Goal: Information Seeking & Learning: Learn about a topic

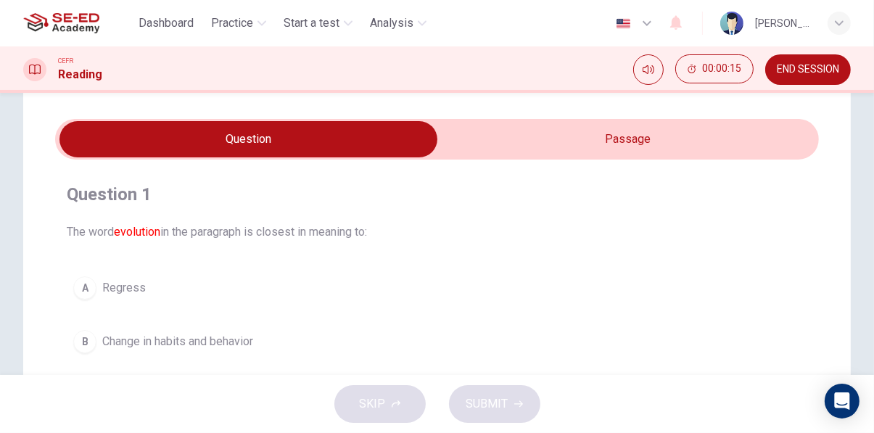
scroll to position [35, 0]
click at [643, 146] on input "checkbox" at bounding box center [249, 139] width 1146 height 36
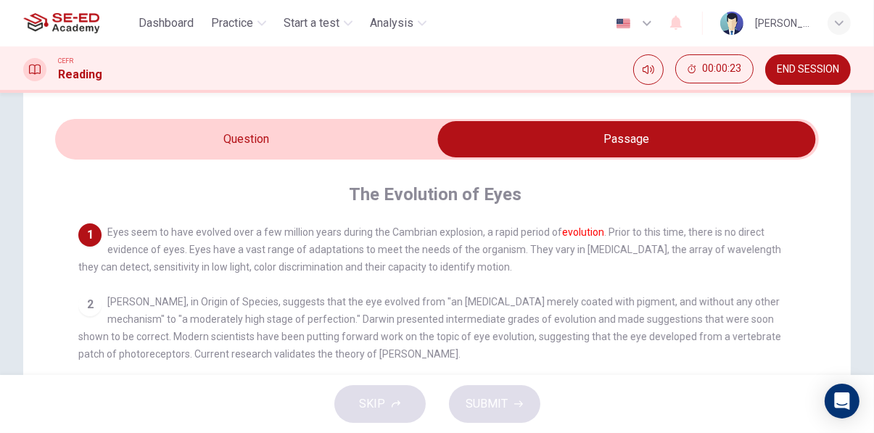
click at [360, 154] on input "checkbox" at bounding box center [627, 139] width 1146 height 36
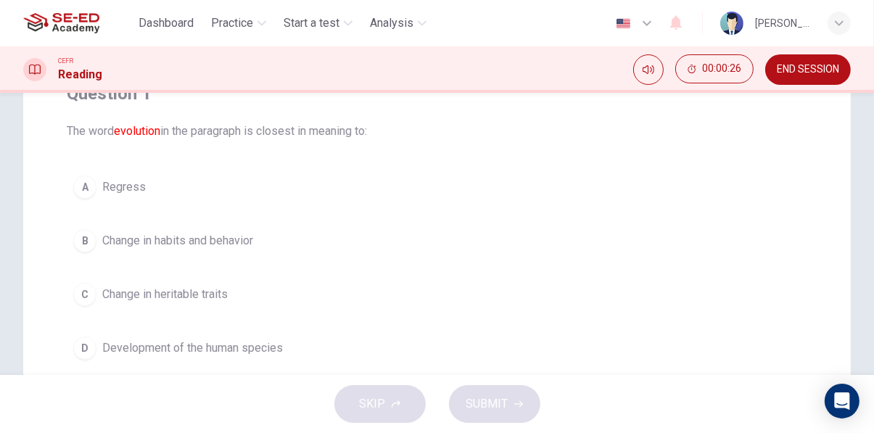
scroll to position [136, 0]
click at [102, 286] on button "C Change in heritable traits" at bounding box center [437, 294] width 740 height 36
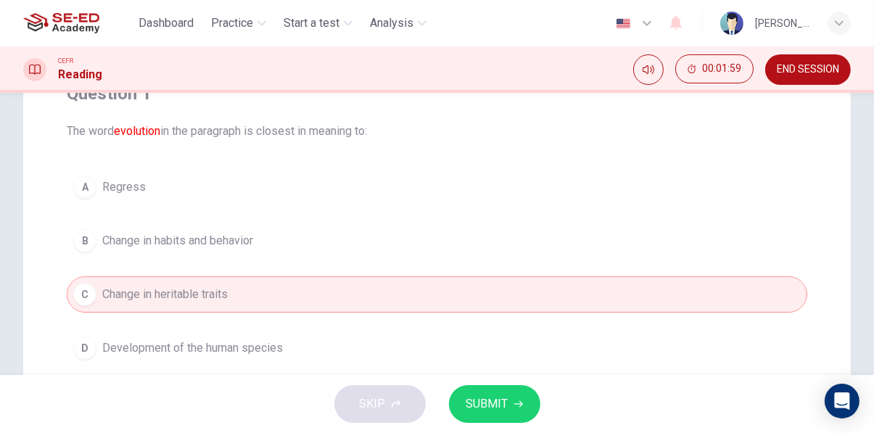
click at [504, 405] on span "SUBMIT" at bounding box center [487, 404] width 42 height 20
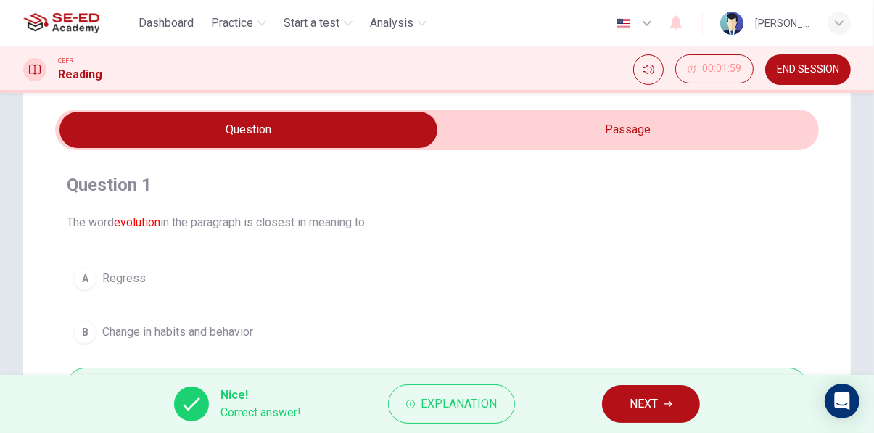
scroll to position [0, 0]
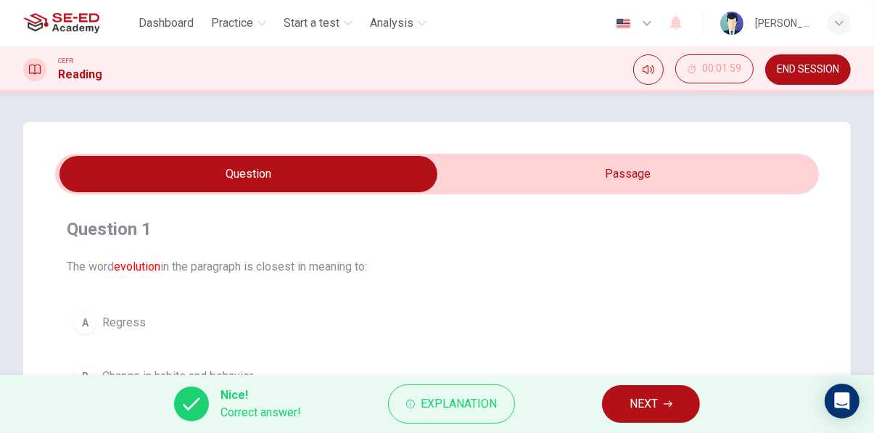
click at [656, 401] on span "NEXT" at bounding box center [643, 404] width 28 height 20
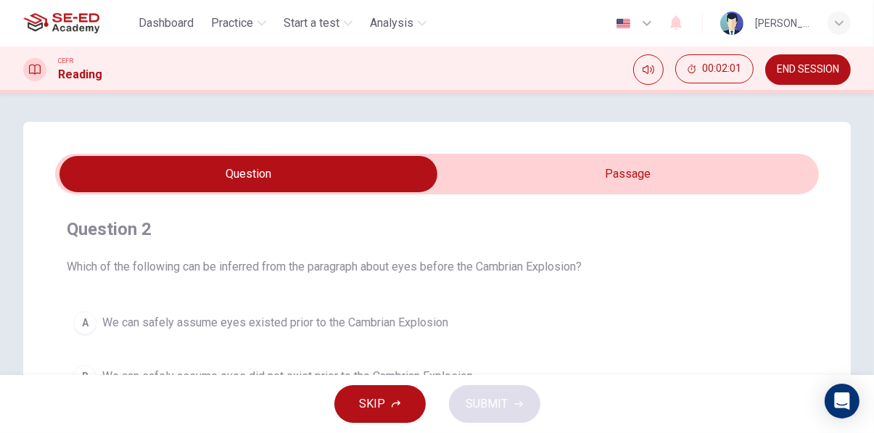
click at [663, 176] on input "checkbox" at bounding box center [249, 174] width 1146 height 36
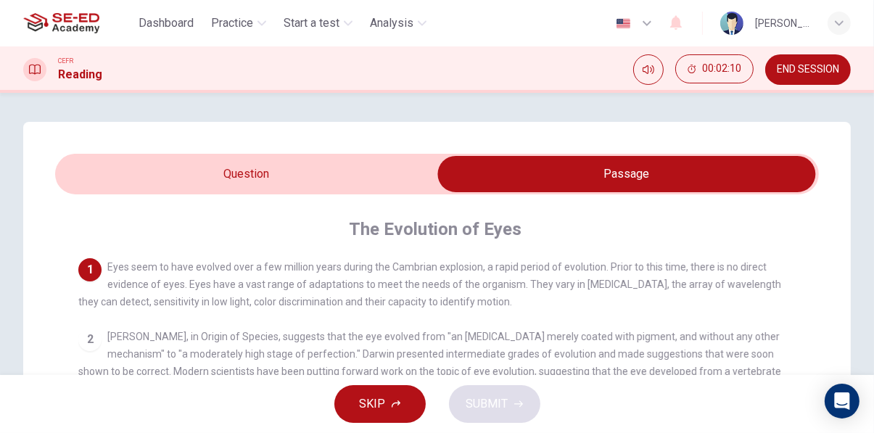
click at [323, 186] on input "checkbox" at bounding box center [627, 174] width 1146 height 36
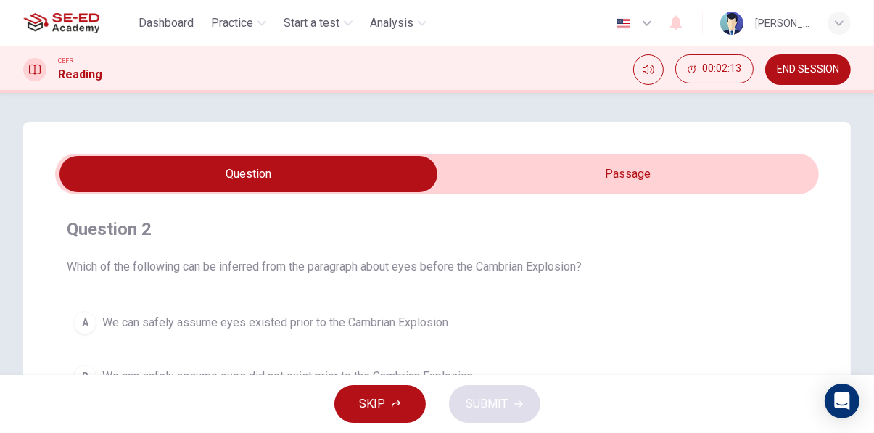
click at [676, 166] on input "checkbox" at bounding box center [249, 174] width 1146 height 36
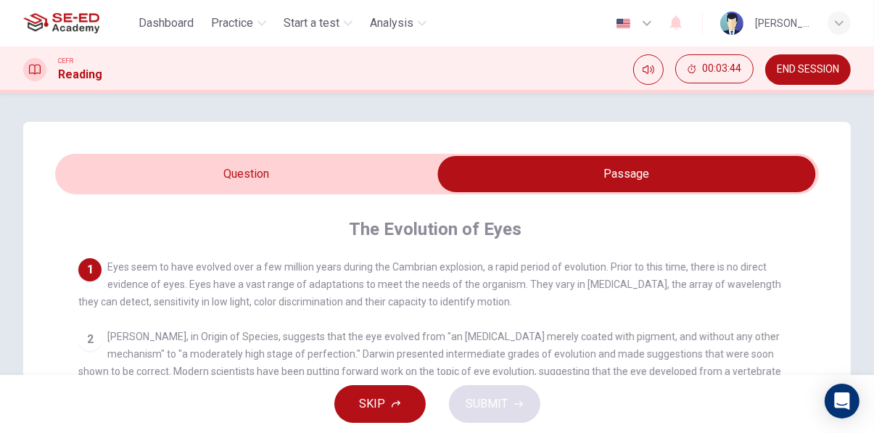
click at [320, 165] on input "checkbox" at bounding box center [627, 174] width 1146 height 36
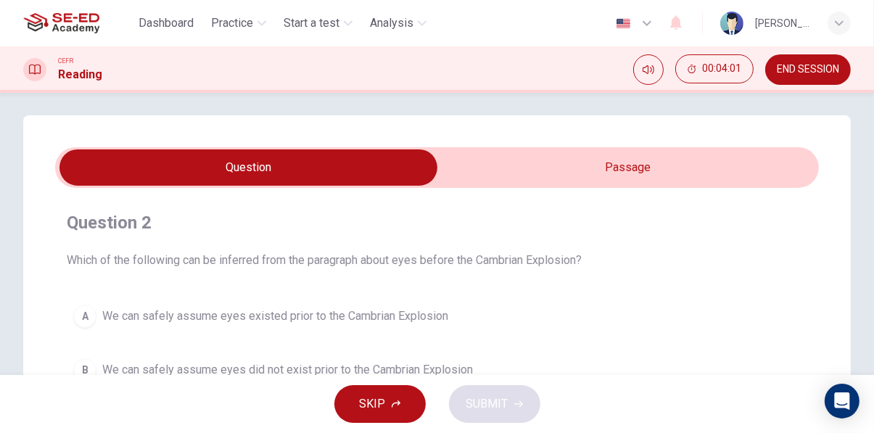
scroll to position [3, 0]
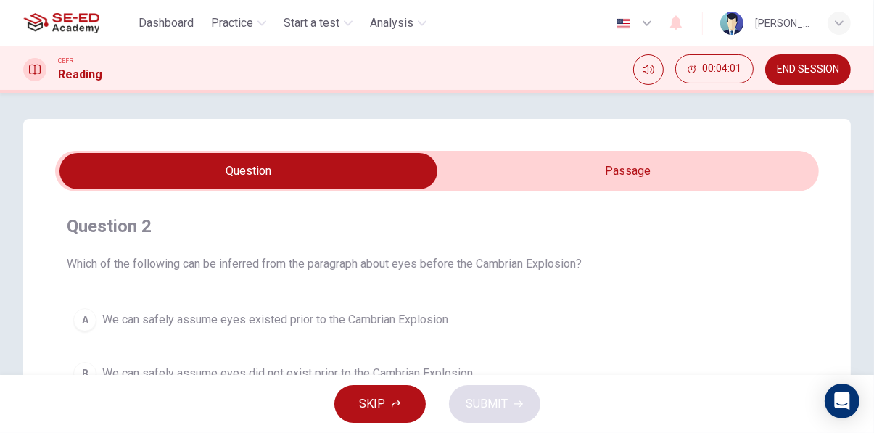
click at [524, 165] on input "checkbox" at bounding box center [249, 171] width 1146 height 36
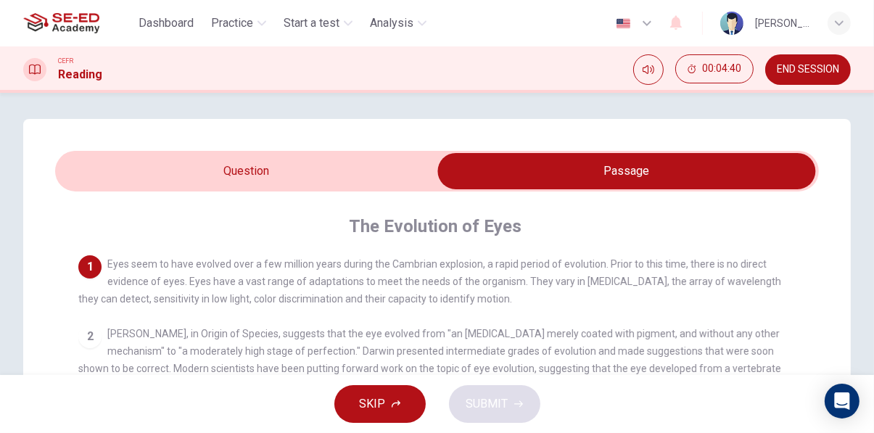
click at [326, 188] on input "checkbox" at bounding box center [627, 171] width 1146 height 36
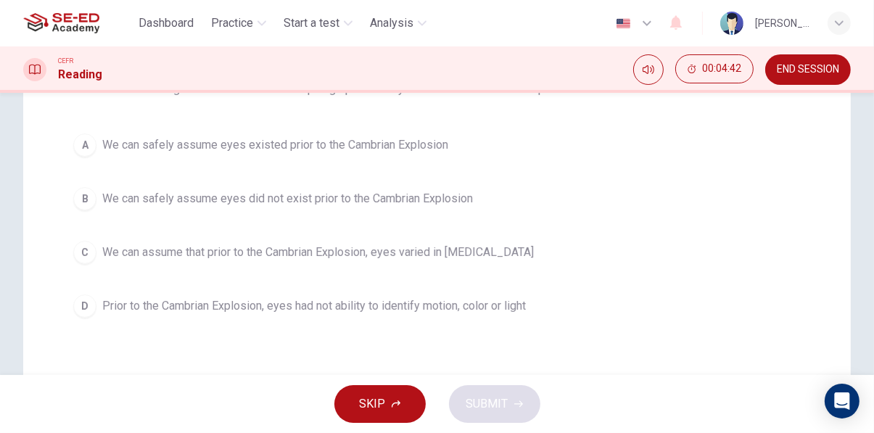
scroll to position [181, 0]
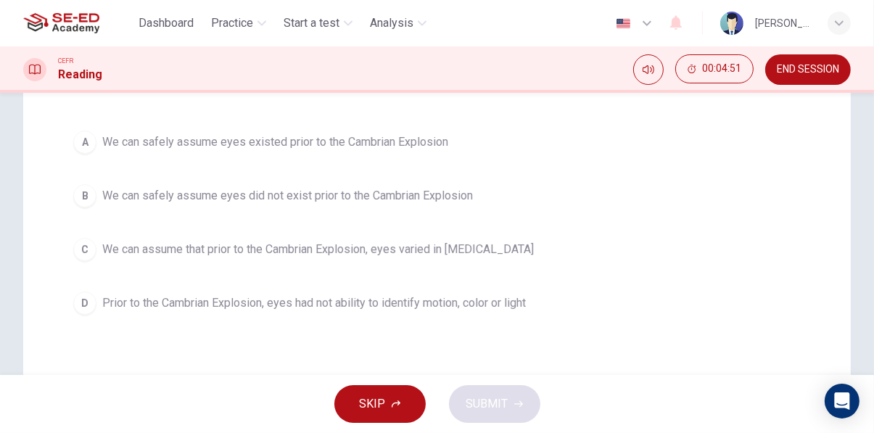
click at [592, 331] on div "Question 2 Which of the following can be inferred from the paragraph about eyes…" at bounding box center [437, 178] width 764 height 307
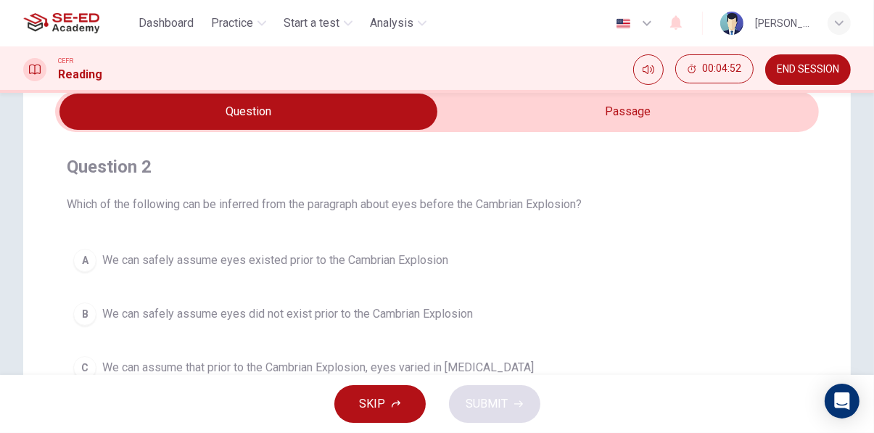
scroll to position [0, 0]
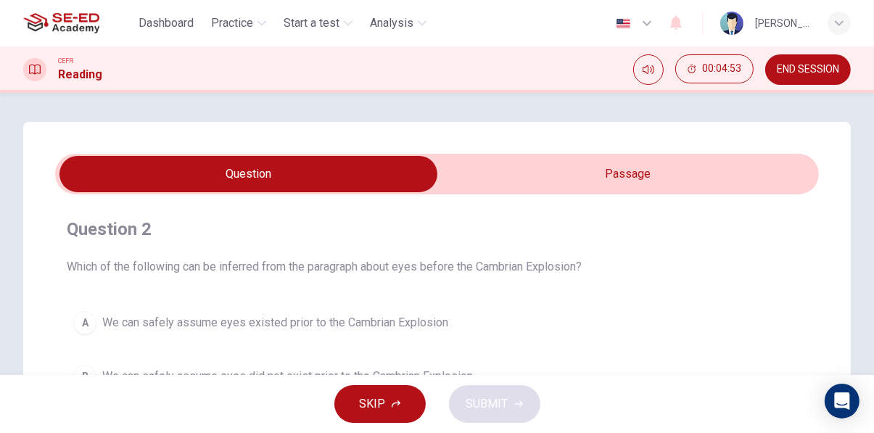
click at [659, 185] on input "checkbox" at bounding box center [249, 174] width 1146 height 36
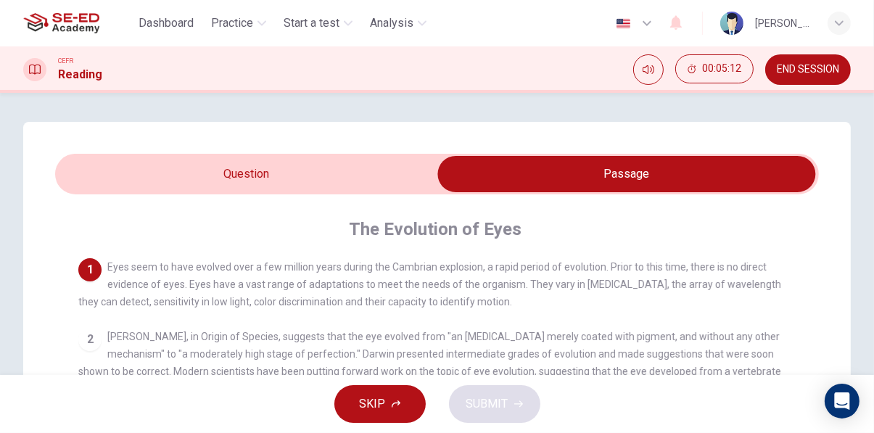
click at [384, 182] on input "checkbox" at bounding box center [627, 174] width 1146 height 36
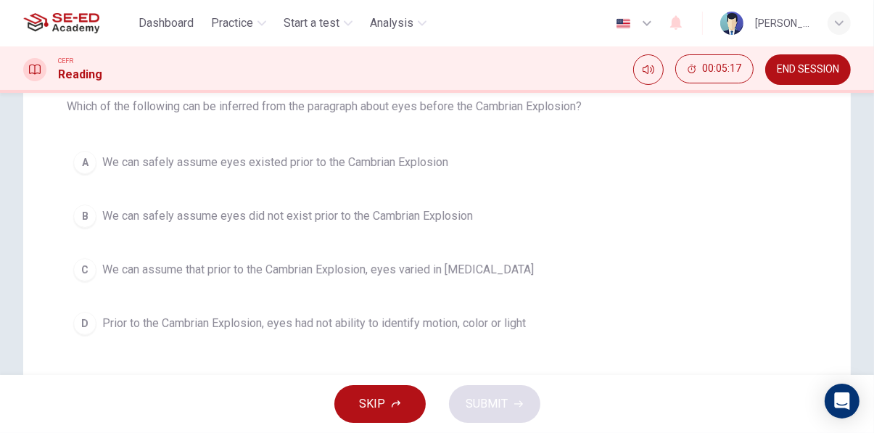
scroll to position [162, 0]
click at [479, 264] on span "We can assume that prior to the Cambrian Explosion, eyes varied in [MEDICAL_DAT…" at bounding box center [318, 268] width 432 height 17
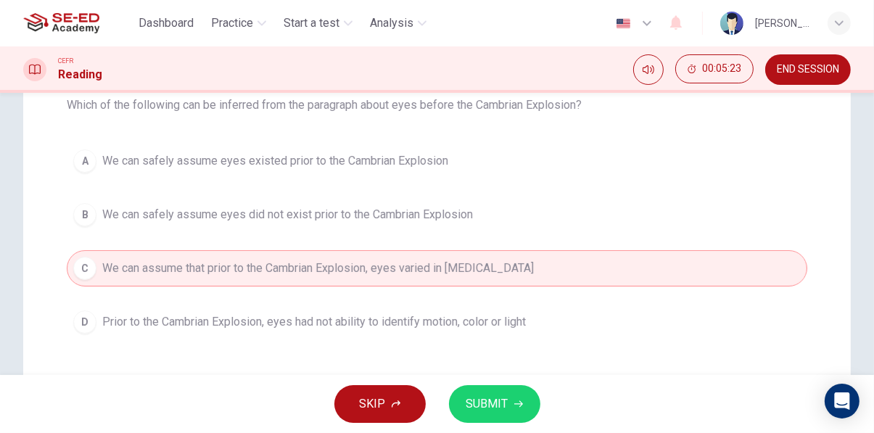
click at [502, 409] on span "SUBMIT" at bounding box center [487, 404] width 42 height 20
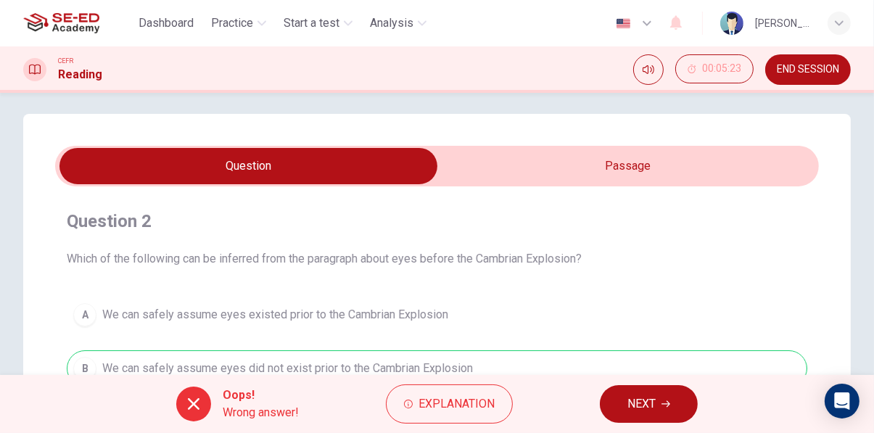
scroll to position [0, 0]
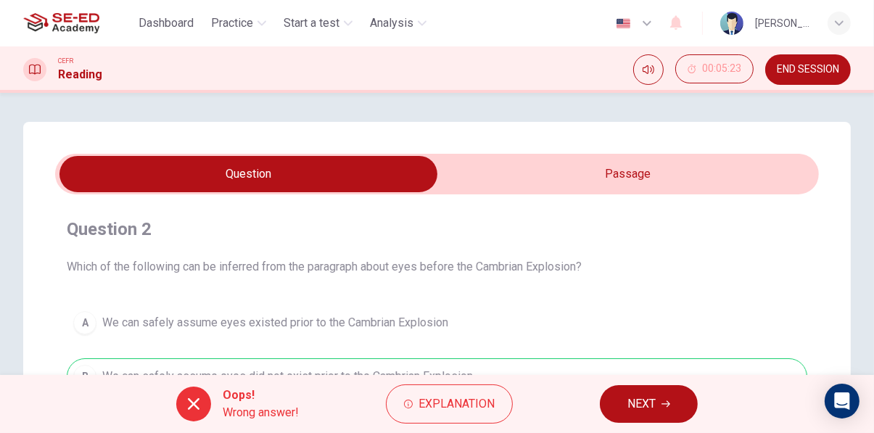
click at [666, 405] on icon "button" at bounding box center [665, 404] width 9 height 9
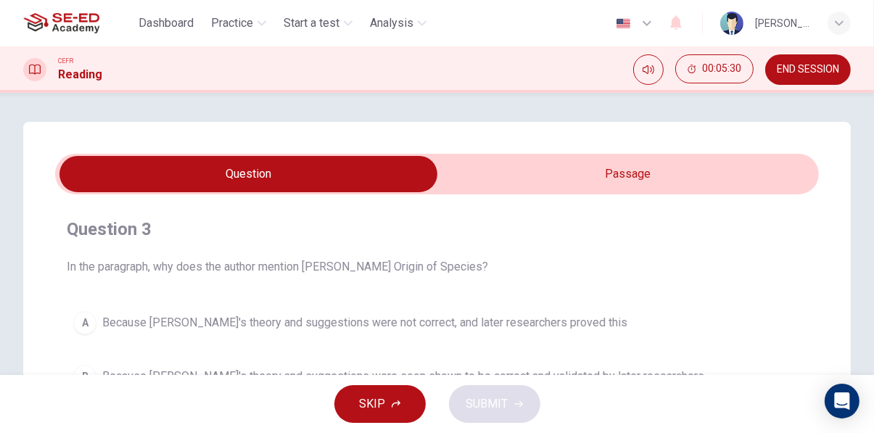
click at [778, 163] on input "checkbox" at bounding box center [249, 174] width 1146 height 36
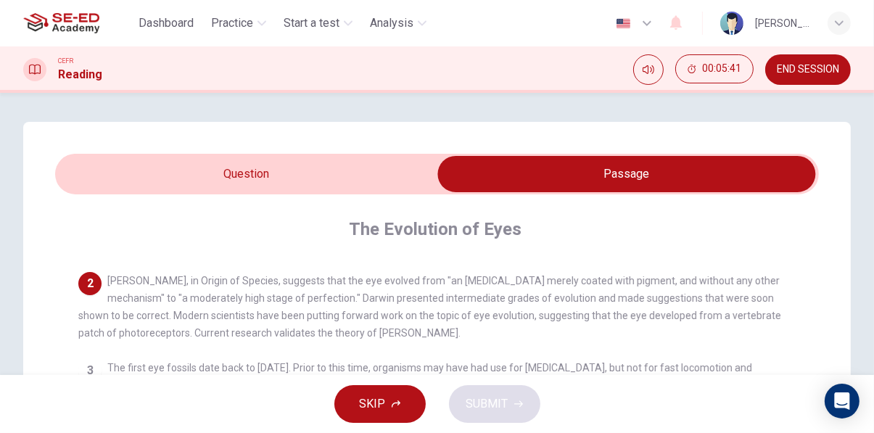
scroll to position [55, 0]
click at [329, 176] on input "checkbox" at bounding box center [627, 174] width 1146 height 36
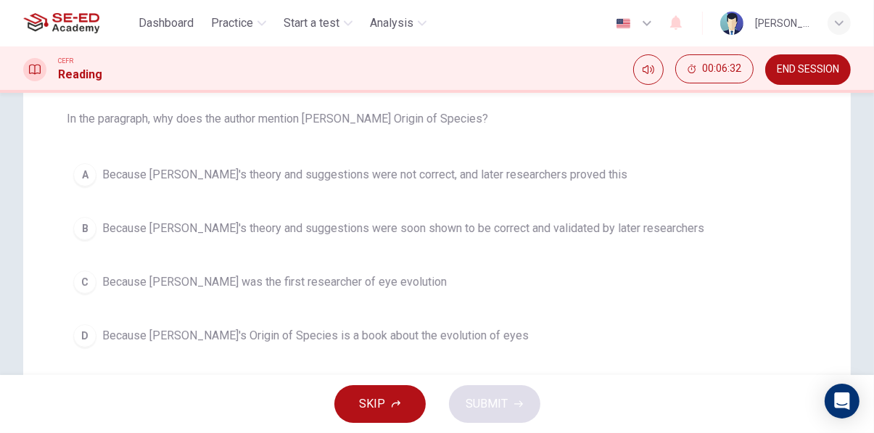
scroll to position [149, 0]
click at [595, 223] on span "Because [PERSON_NAME]'s theory and suggestions were soon shown to be correct an…" at bounding box center [403, 226] width 602 height 17
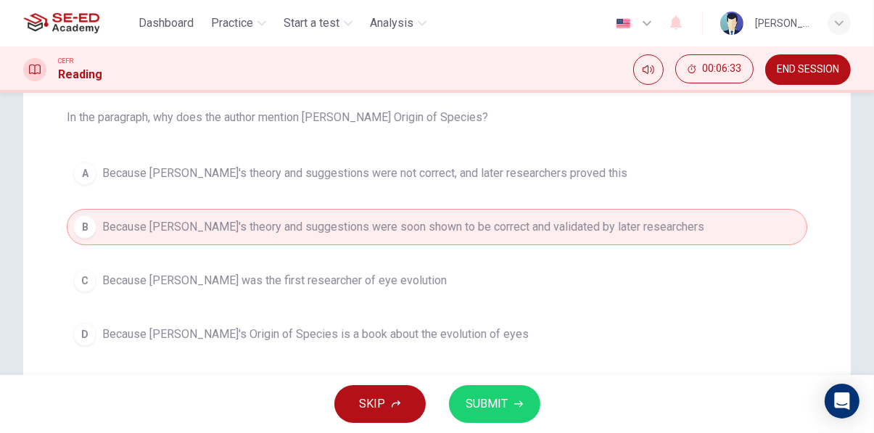
click at [515, 403] on icon "button" at bounding box center [518, 404] width 9 height 7
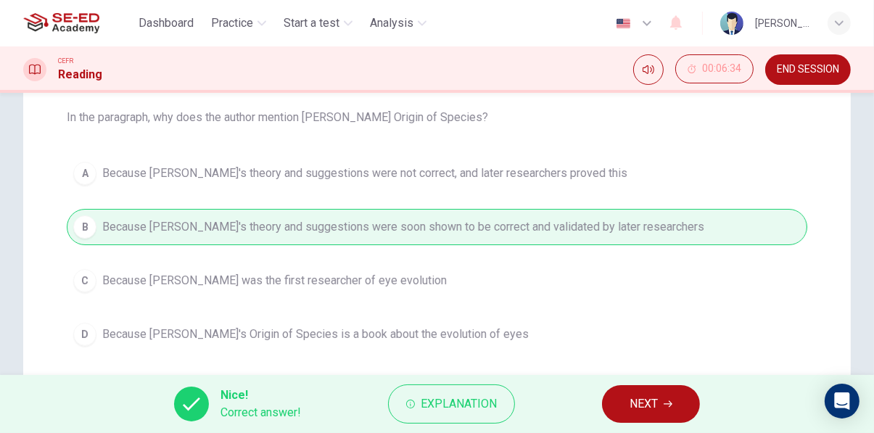
click at [669, 404] on icon "button" at bounding box center [668, 404] width 9 height 7
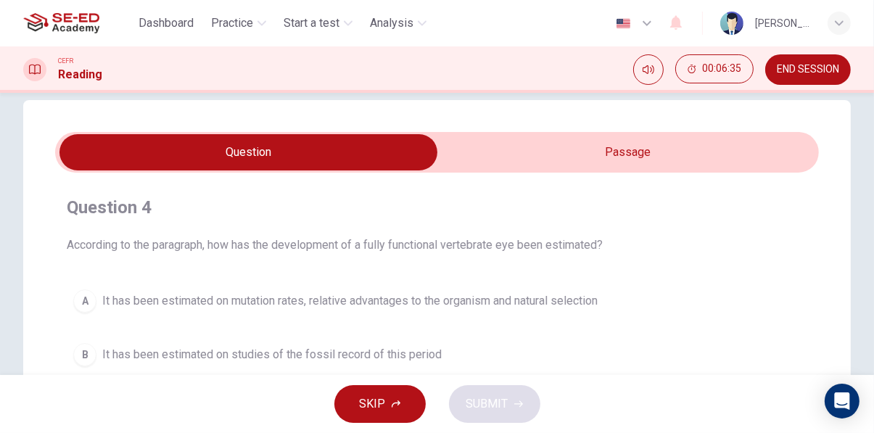
scroll to position [21, 0]
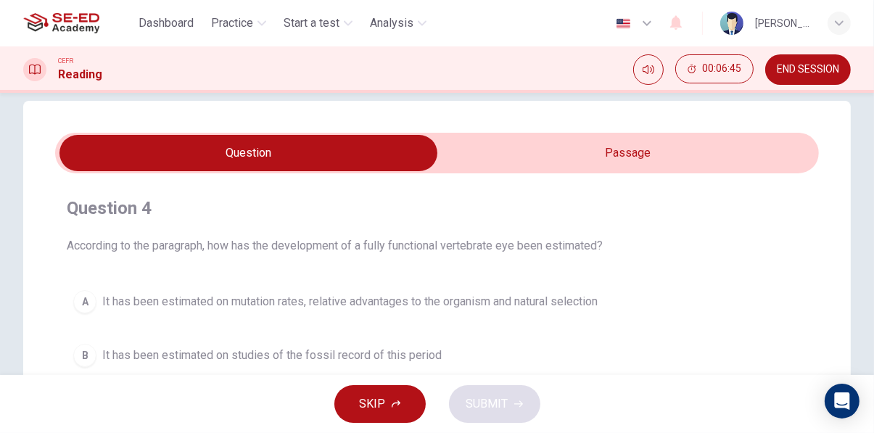
click at [772, 157] on input "checkbox" at bounding box center [249, 153] width 1146 height 36
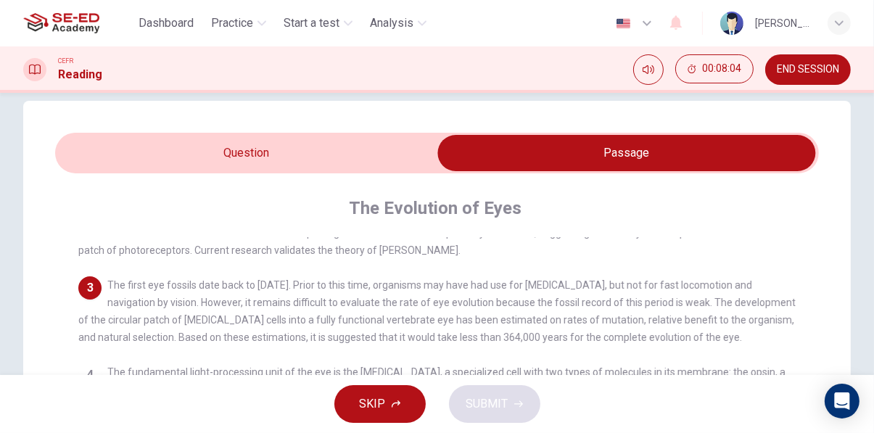
scroll to position [117, 0]
click at [366, 154] on input "checkbox" at bounding box center [627, 153] width 1146 height 36
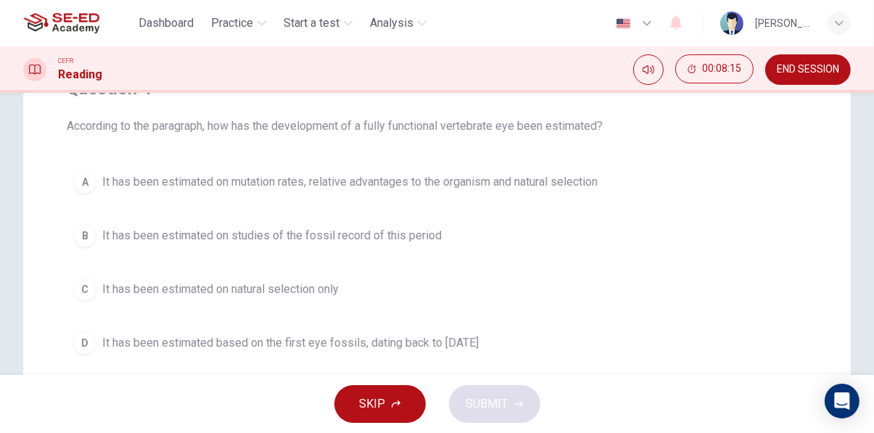
scroll to position [140, 0]
click at [545, 186] on span "It has been estimated on mutation rates, relative advantages to the organism an…" at bounding box center [349, 182] width 495 height 17
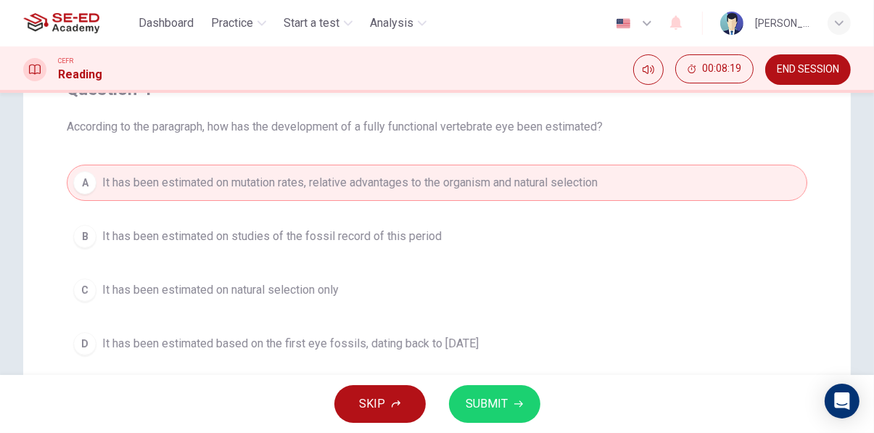
click at [517, 405] on icon "button" at bounding box center [518, 404] width 9 height 9
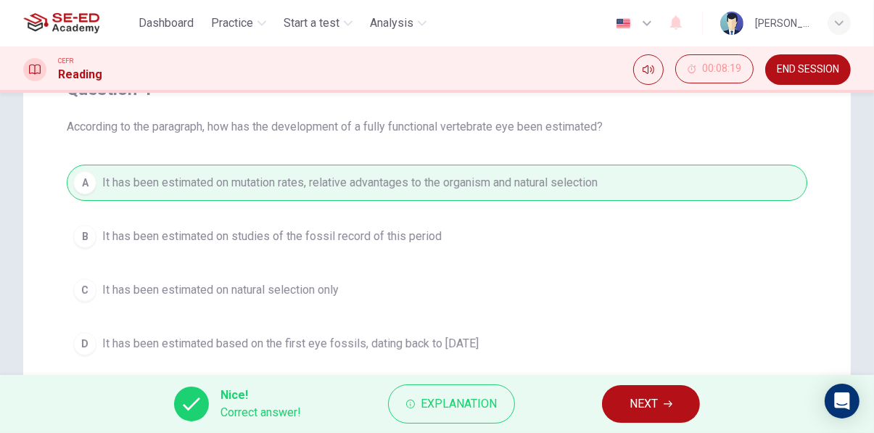
click at [658, 410] on span "NEXT" at bounding box center [643, 404] width 28 height 20
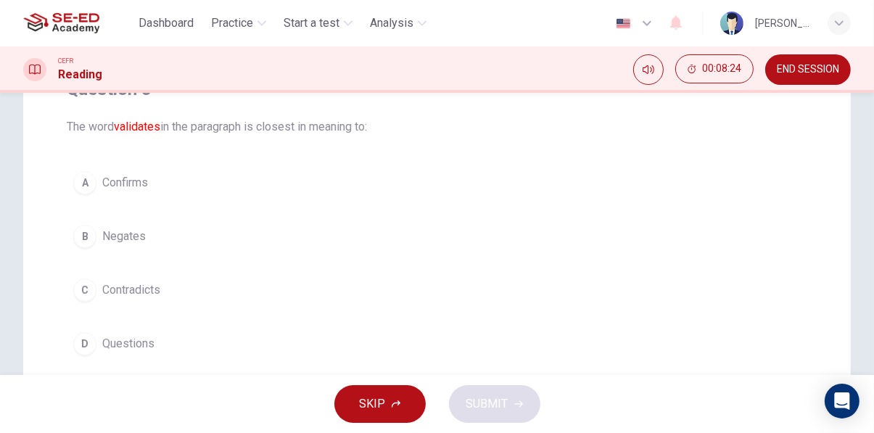
click at [127, 186] on span "Confirms" at bounding box center [125, 182] width 46 height 17
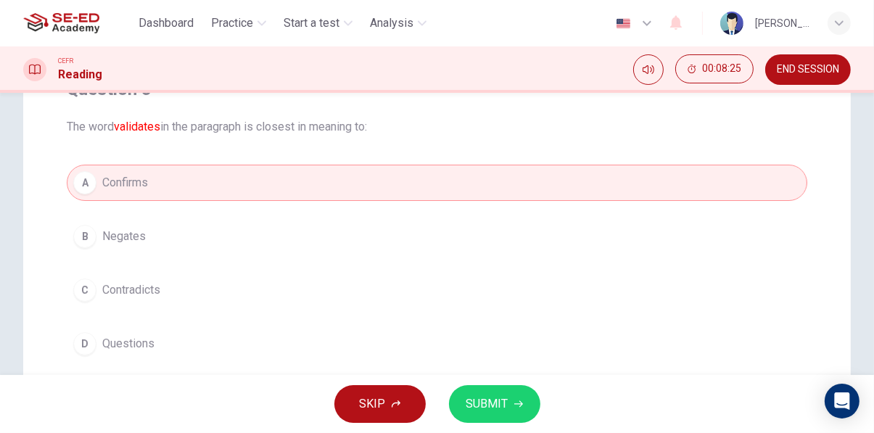
click at [505, 407] on span "SUBMIT" at bounding box center [487, 404] width 42 height 20
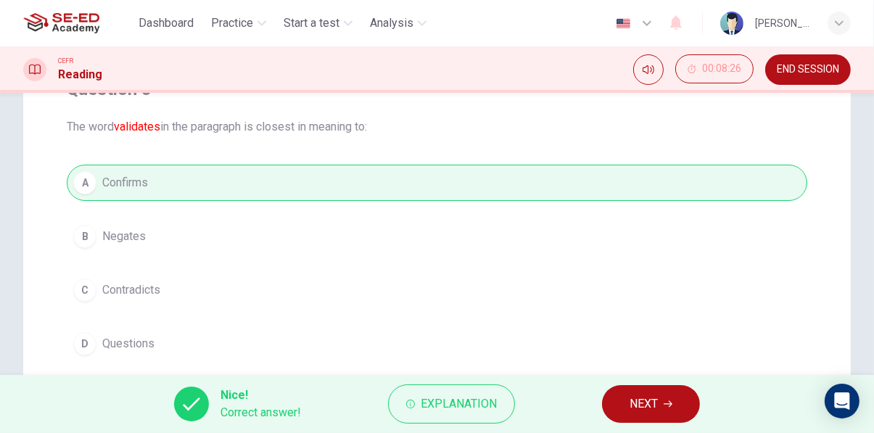
click at [634, 407] on span "NEXT" at bounding box center [643, 404] width 28 height 20
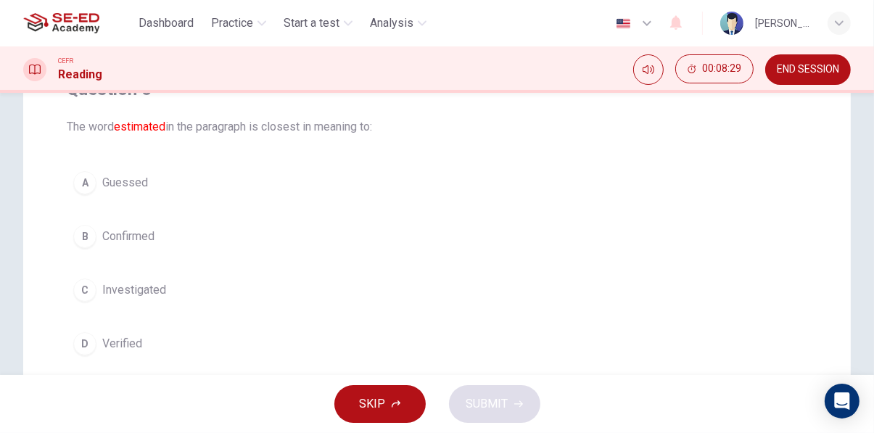
click at [110, 183] on span "Guessed" at bounding box center [125, 182] width 46 height 17
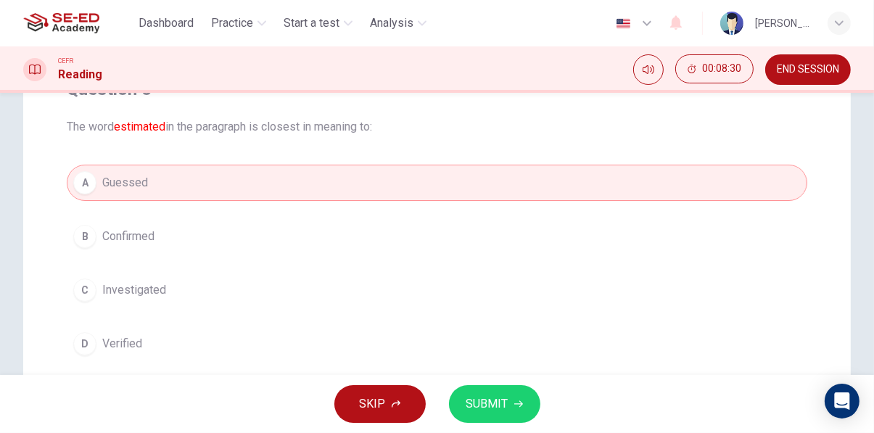
click at [502, 403] on span "SUBMIT" at bounding box center [487, 404] width 42 height 20
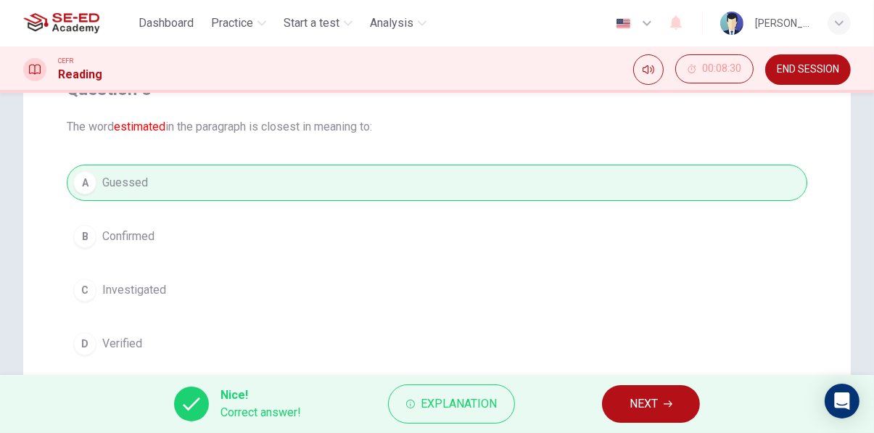
click at [655, 410] on span "NEXT" at bounding box center [643, 404] width 28 height 20
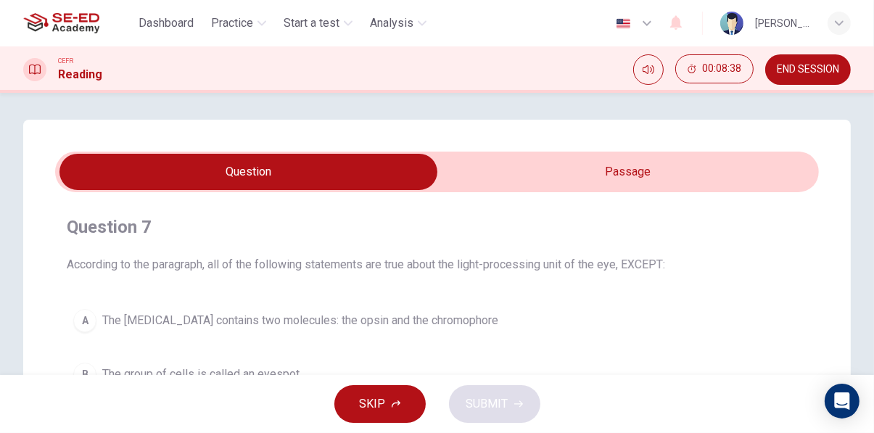
scroll to position [1, 0]
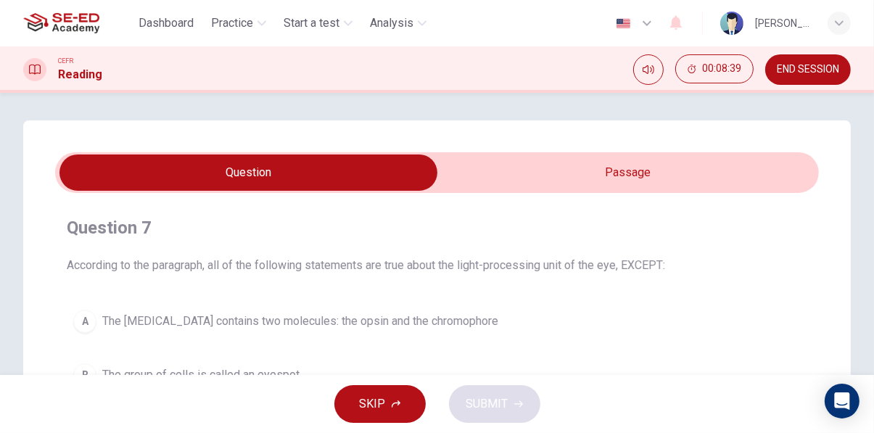
click at [706, 175] on input "checkbox" at bounding box center [249, 172] width 1146 height 36
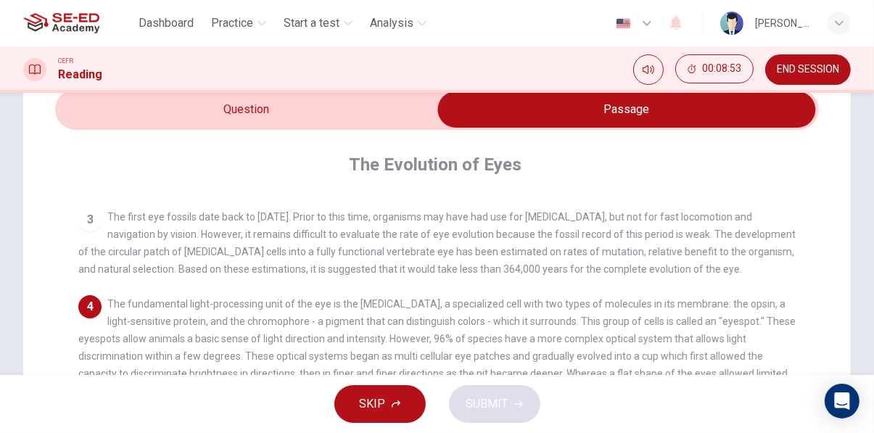
scroll to position [67, 0]
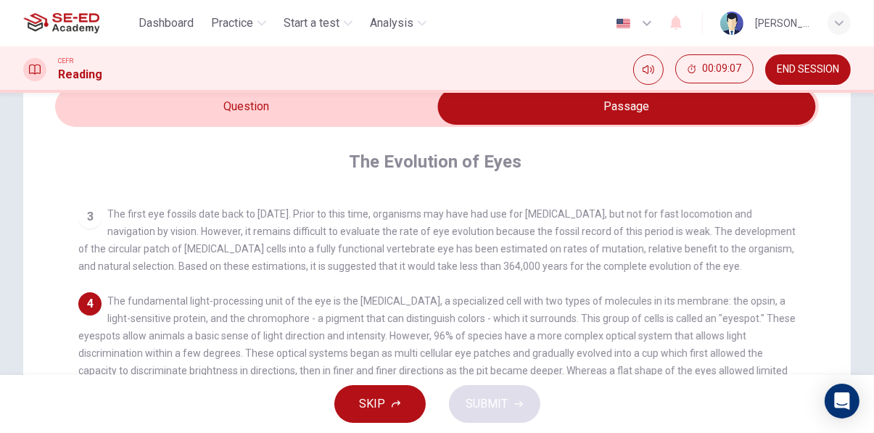
click at [379, 106] on input "checkbox" at bounding box center [627, 106] width 1146 height 36
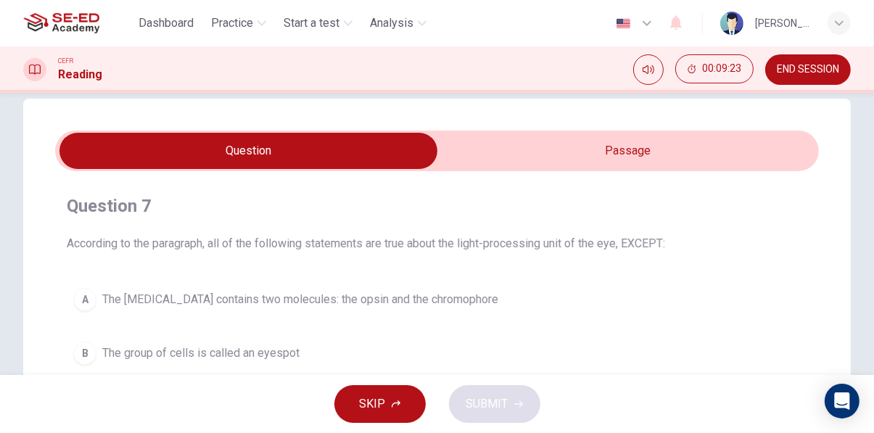
scroll to position [22, 0]
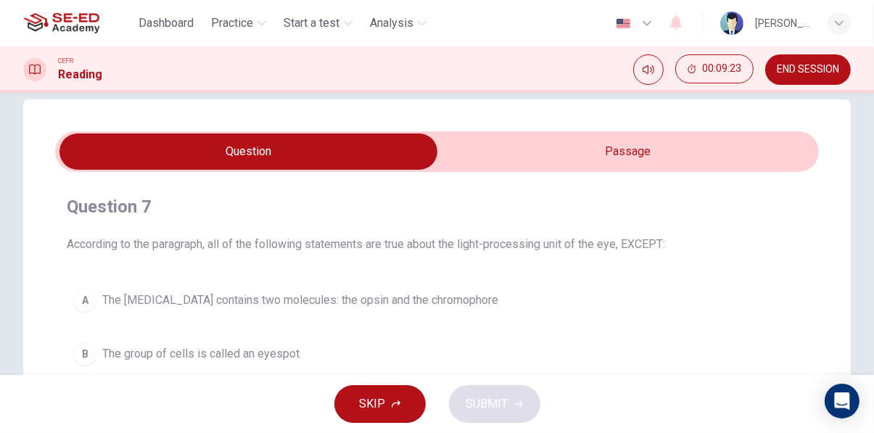
click at [726, 141] on input "checkbox" at bounding box center [249, 151] width 1146 height 36
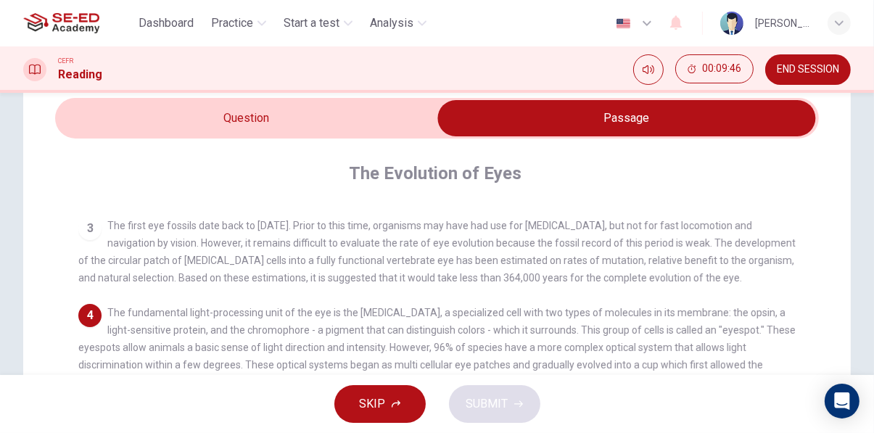
scroll to position [134, 0]
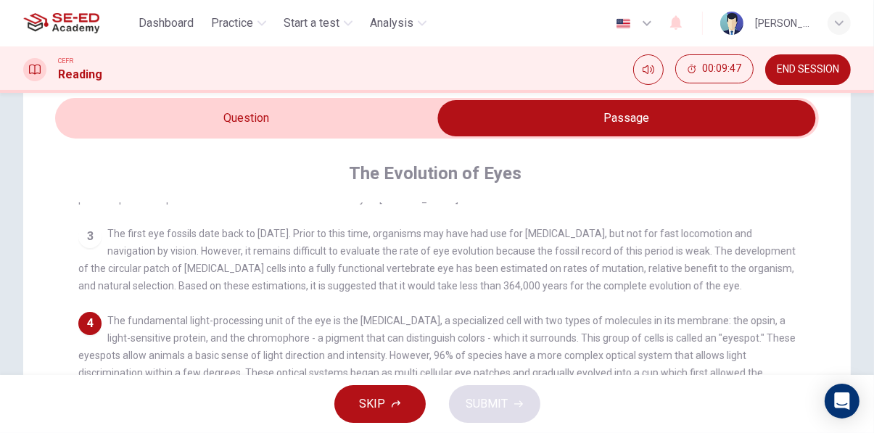
click at [348, 124] on input "checkbox" at bounding box center [627, 118] width 1146 height 36
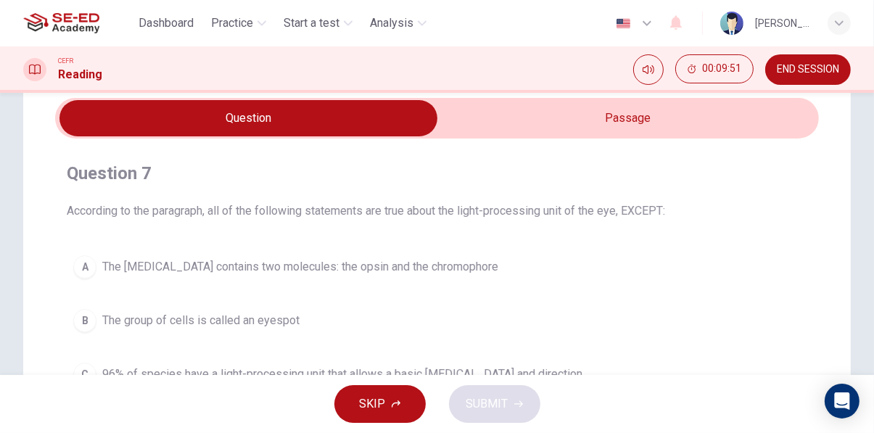
click at [694, 123] on input "checkbox" at bounding box center [249, 118] width 1146 height 36
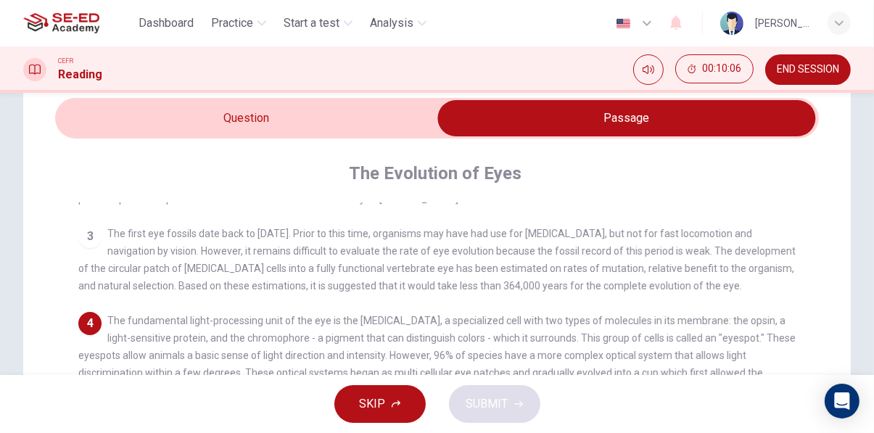
click at [325, 123] on input "checkbox" at bounding box center [627, 118] width 1146 height 36
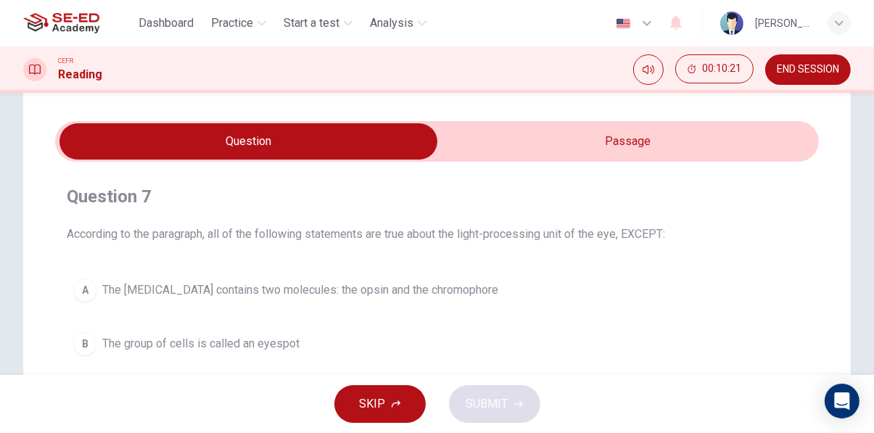
scroll to position [31, 0]
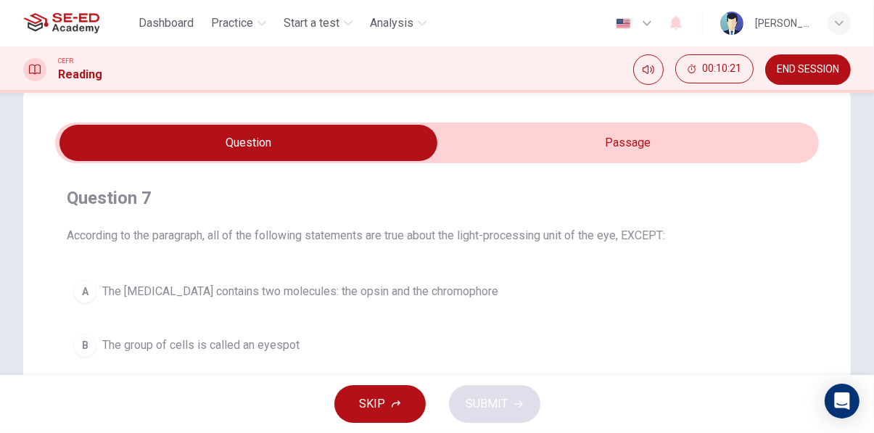
click at [760, 144] on input "checkbox" at bounding box center [249, 143] width 1146 height 36
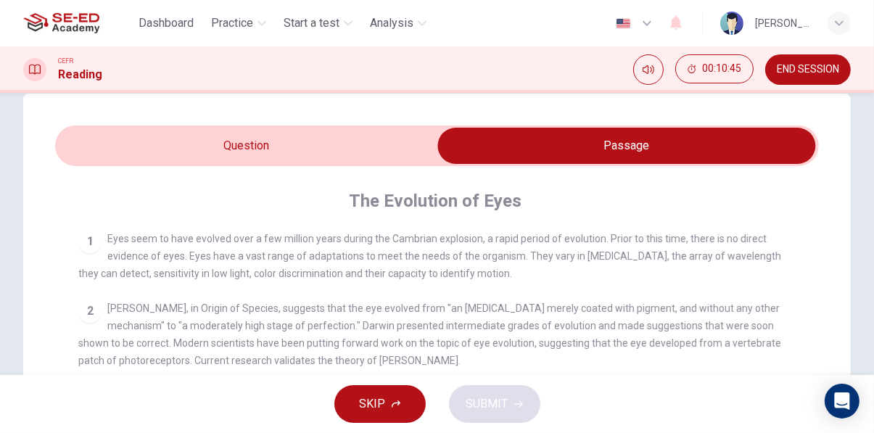
scroll to position [0, 0]
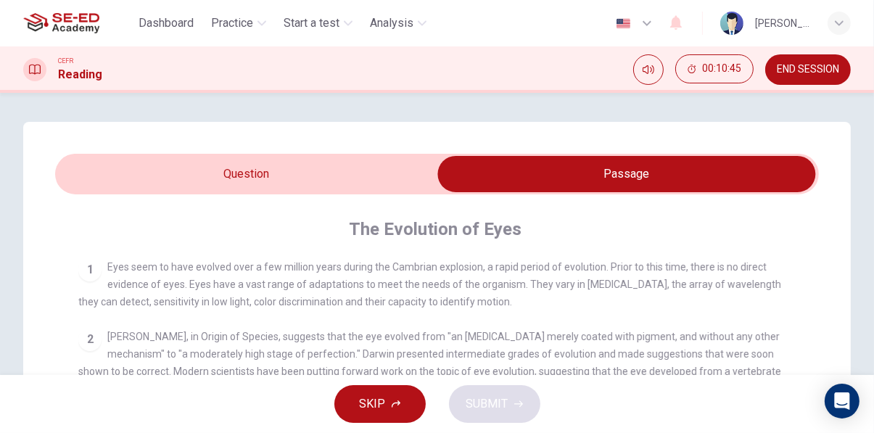
click at [319, 172] on input "checkbox" at bounding box center [627, 174] width 1146 height 36
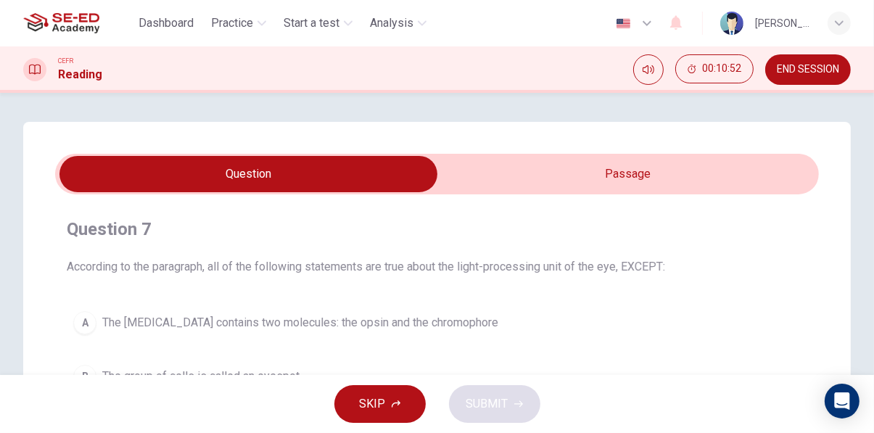
click at [774, 174] on input "checkbox" at bounding box center [249, 174] width 1146 height 36
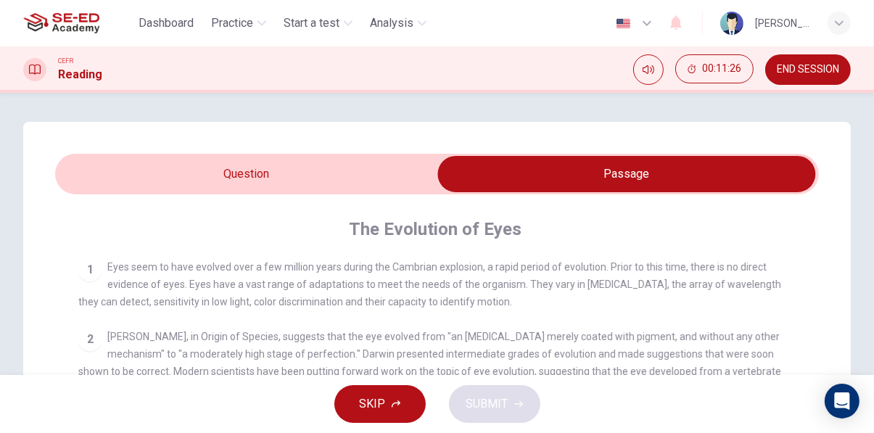
click at [381, 166] on input "checkbox" at bounding box center [627, 174] width 1146 height 36
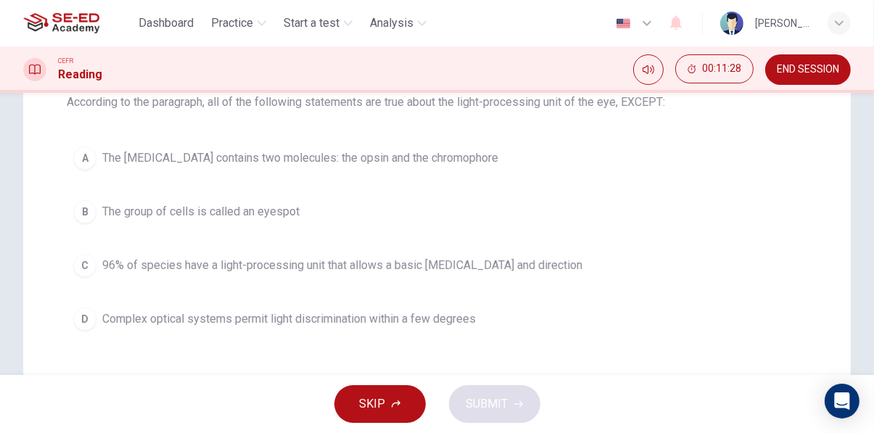
scroll to position [167, 0]
click at [457, 266] on span "96% of species have a light-processing unit that allows a basic [MEDICAL_DATA] …" at bounding box center [342, 263] width 480 height 17
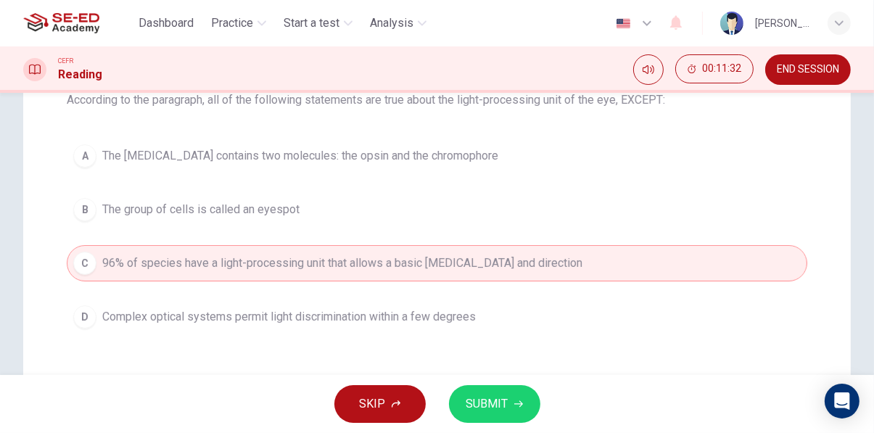
click at [519, 408] on icon "button" at bounding box center [518, 404] width 9 height 9
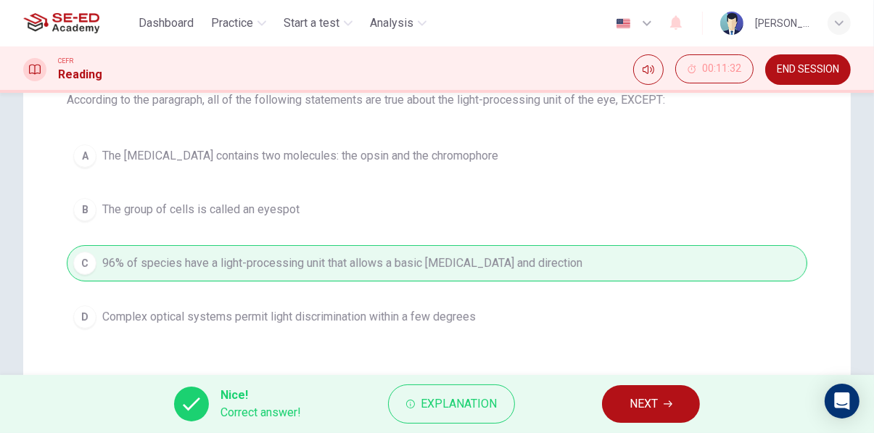
click at [667, 404] on icon "button" at bounding box center [668, 404] width 9 height 7
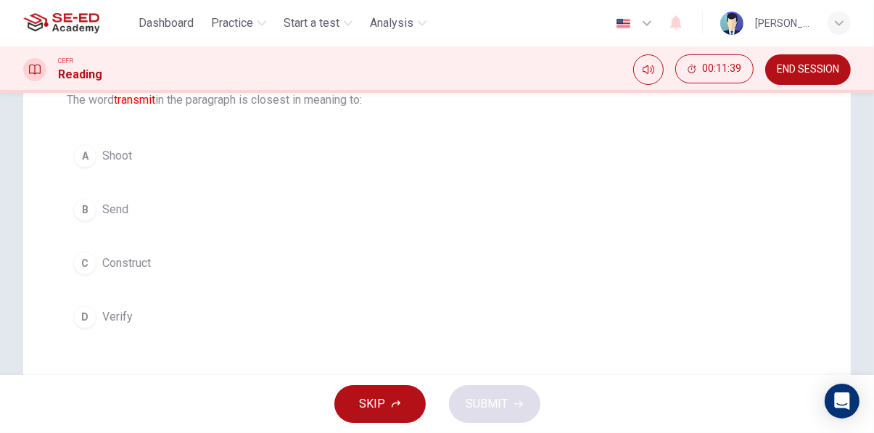
click at [114, 210] on span "Send" at bounding box center [115, 209] width 26 height 17
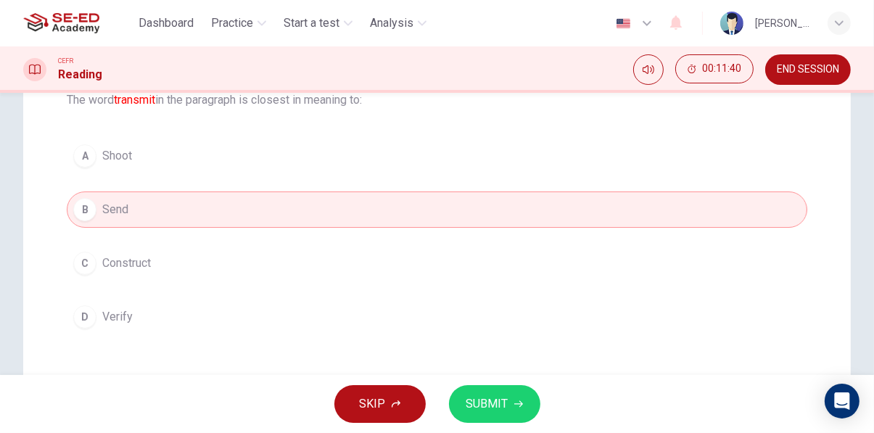
click at [503, 410] on span "SUBMIT" at bounding box center [487, 404] width 42 height 20
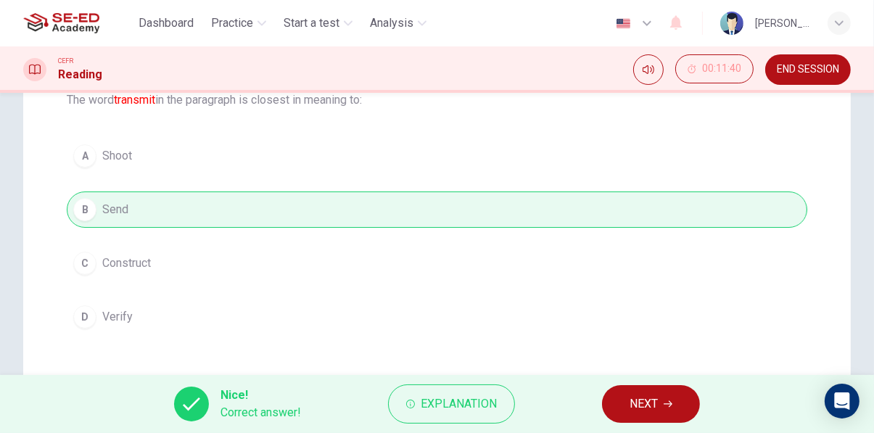
click at [670, 404] on icon "button" at bounding box center [668, 404] width 9 height 7
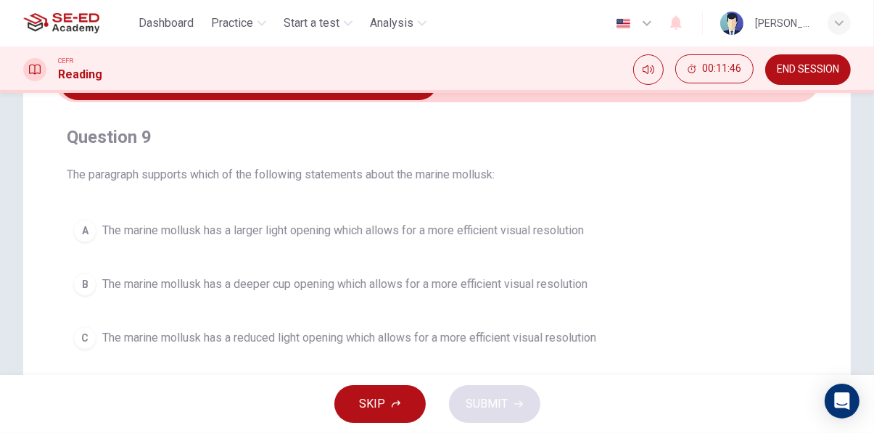
scroll to position [0, 0]
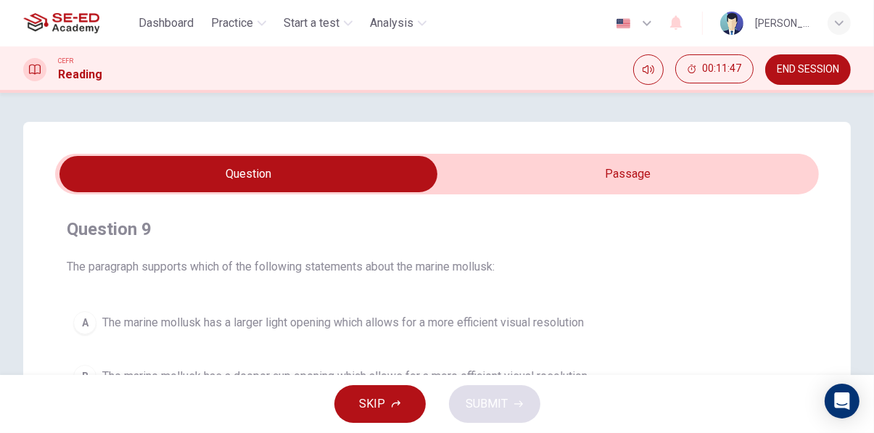
click at [769, 180] on input "checkbox" at bounding box center [249, 174] width 1146 height 36
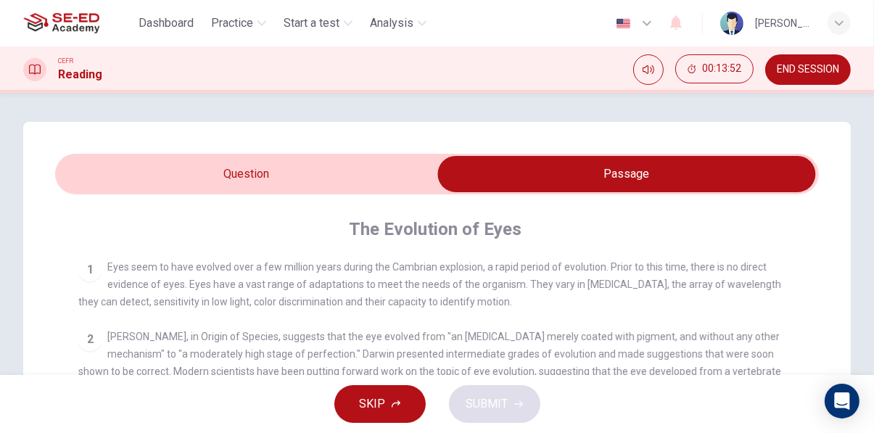
click at [157, 167] on input "checkbox" at bounding box center [627, 174] width 1146 height 36
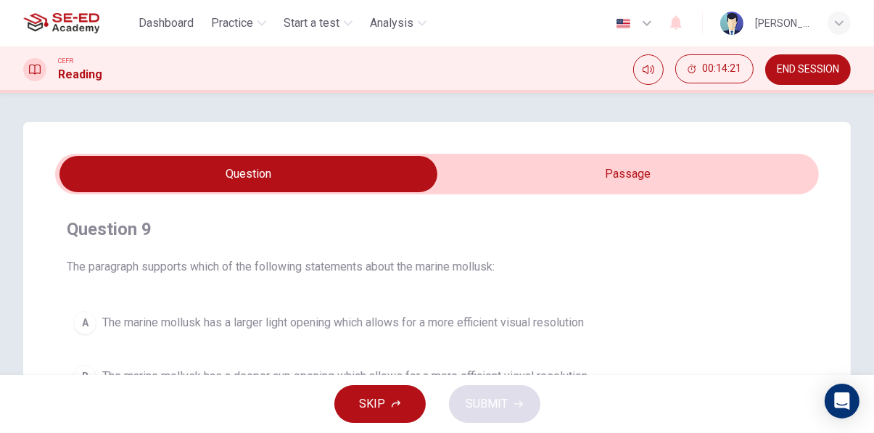
click at [769, 182] on input "checkbox" at bounding box center [249, 174] width 1146 height 36
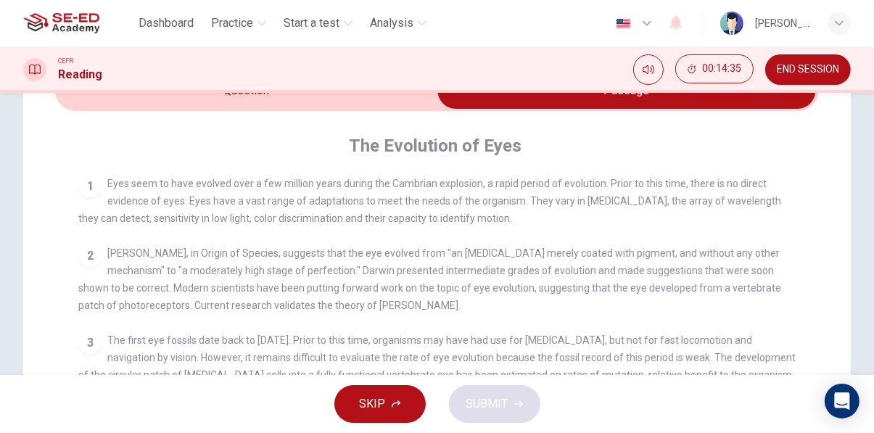
scroll to position [37, 0]
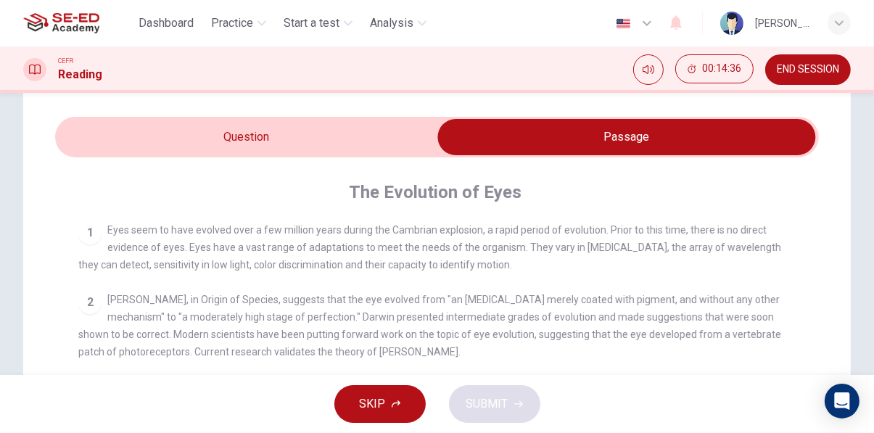
click at [96, 133] on input "checkbox" at bounding box center [627, 137] width 1146 height 36
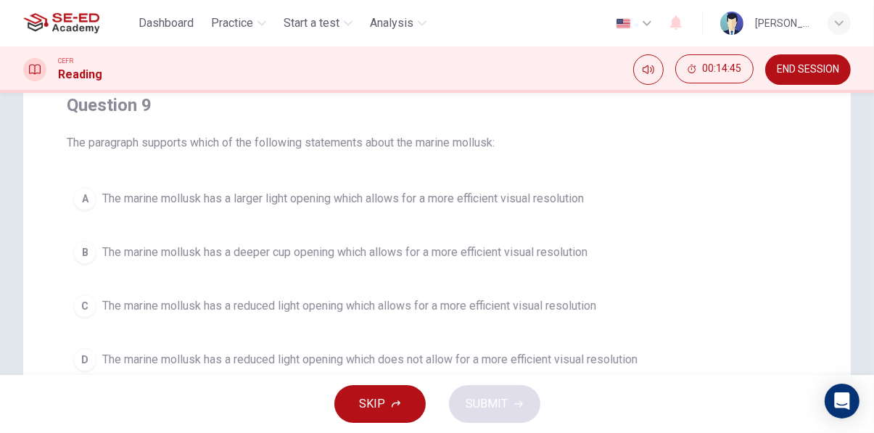
scroll to position [125, 0]
click at [94, 202] on div "A" at bounding box center [84, 197] width 23 height 23
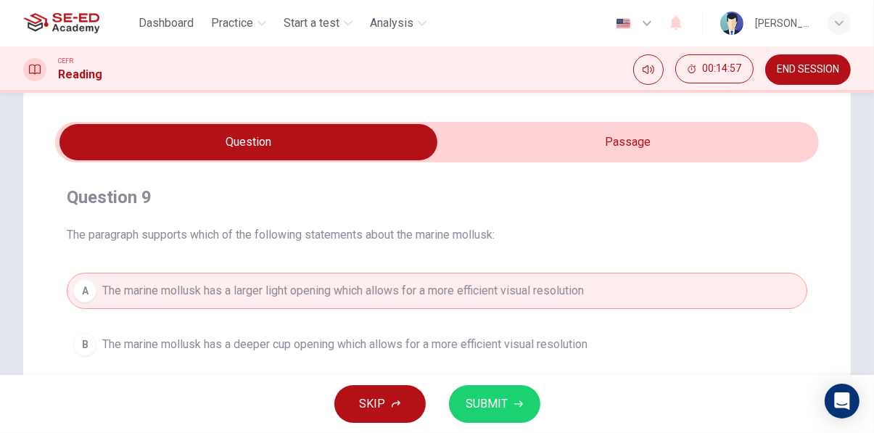
scroll to position [0, 0]
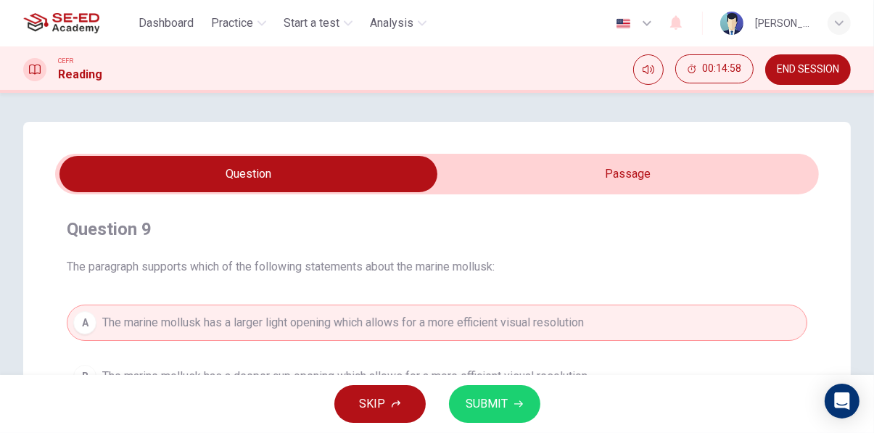
click at [763, 180] on input "checkbox" at bounding box center [249, 174] width 1146 height 36
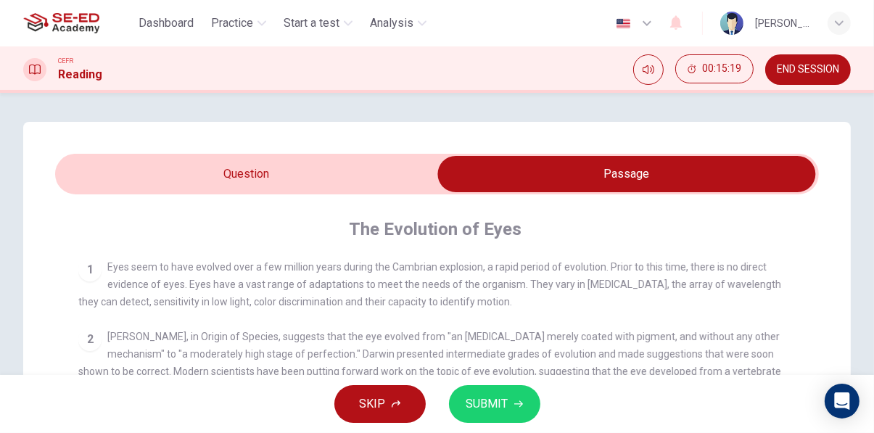
click at [110, 173] on input "checkbox" at bounding box center [627, 174] width 1146 height 36
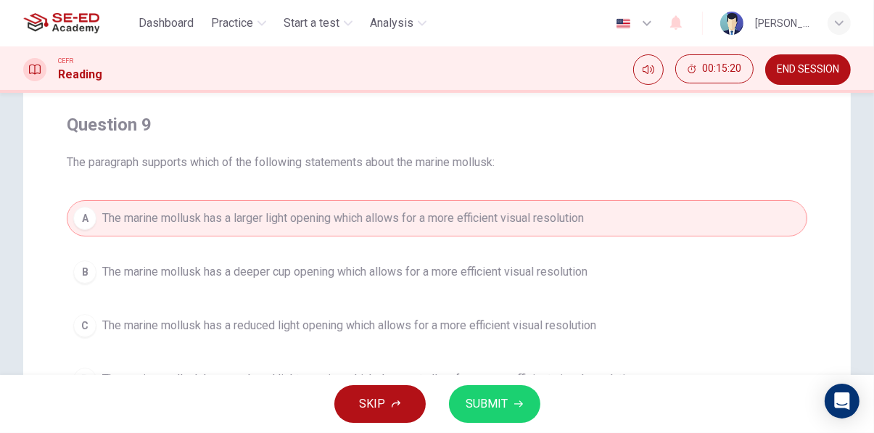
scroll to position [105, 0]
click at [514, 405] on icon "button" at bounding box center [518, 404] width 9 height 9
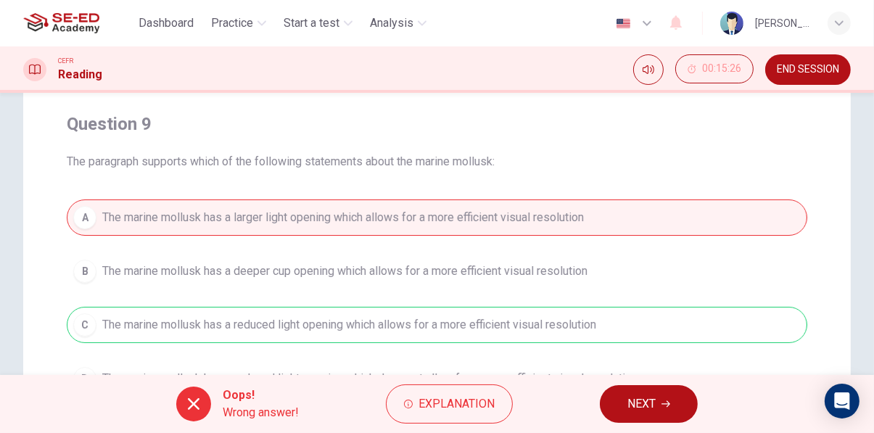
click at [664, 403] on icon "button" at bounding box center [665, 404] width 9 height 7
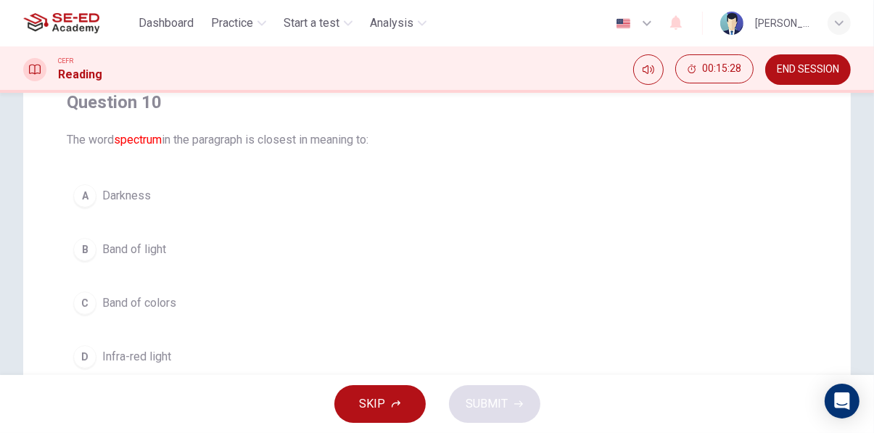
scroll to position [127, 0]
click at [83, 303] on div "C" at bounding box center [84, 303] width 23 height 23
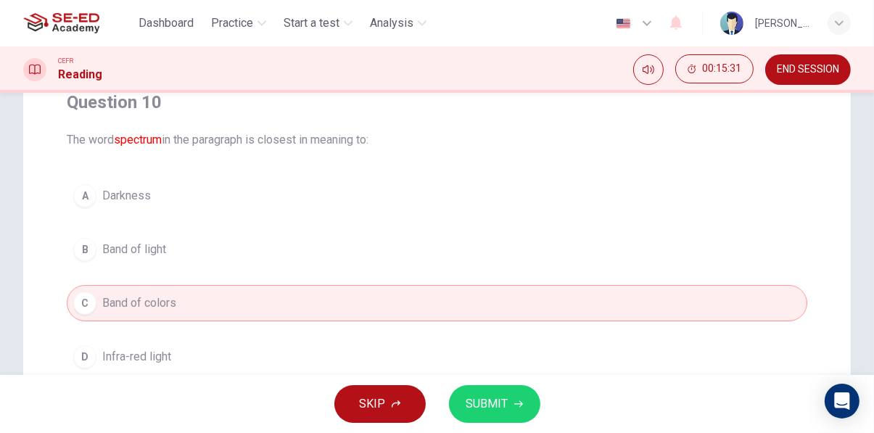
click at [519, 404] on icon "button" at bounding box center [518, 404] width 9 height 7
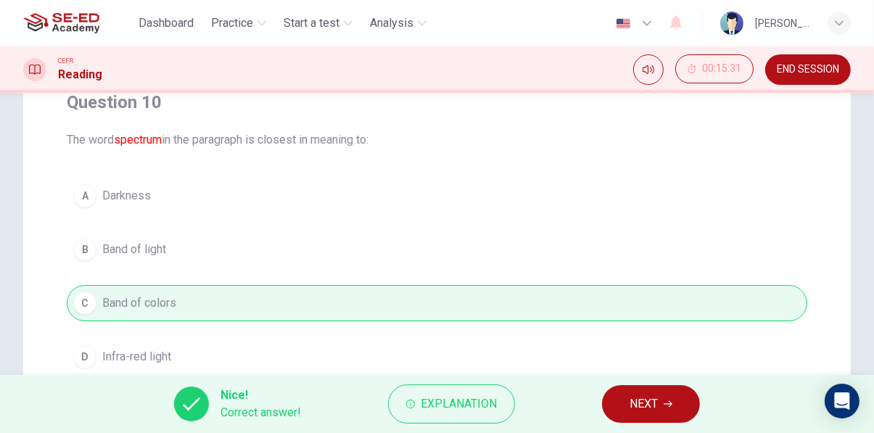
click at [643, 408] on span "NEXT" at bounding box center [643, 404] width 28 height 20
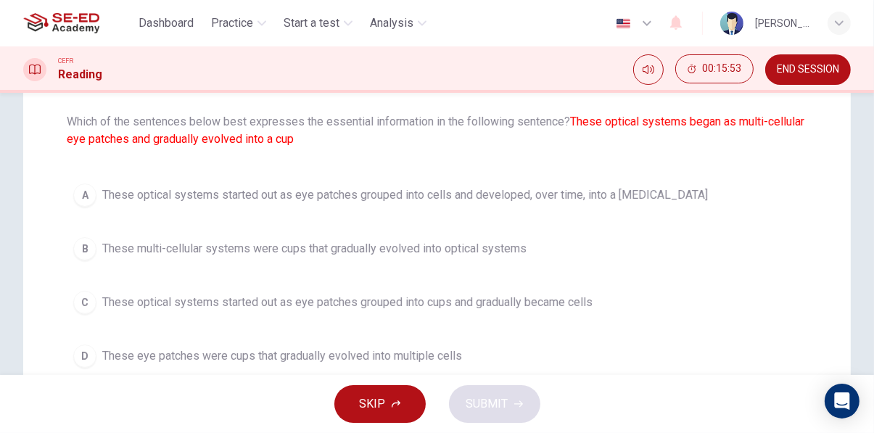
scroll to position [146, 0]
click at [611, 176] on button "A These optical systems started out as eye patches grouped into cells and devel…" at bounding box center [437, 194] width 740 height 36
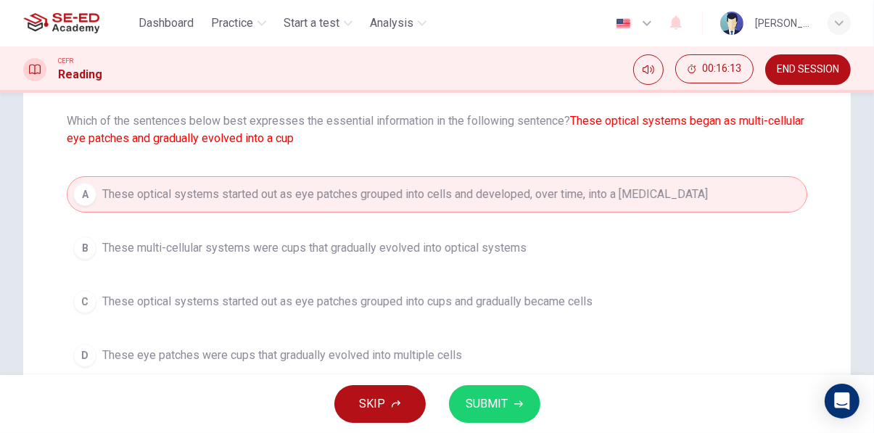
click at [528, 386] on div "SKIP SUBMIT" at bounding box center [437, 404] width 874 height 58
click at [505, 405] on span "SUBMIT" at bounding box center [487, 404] width 42 height 20
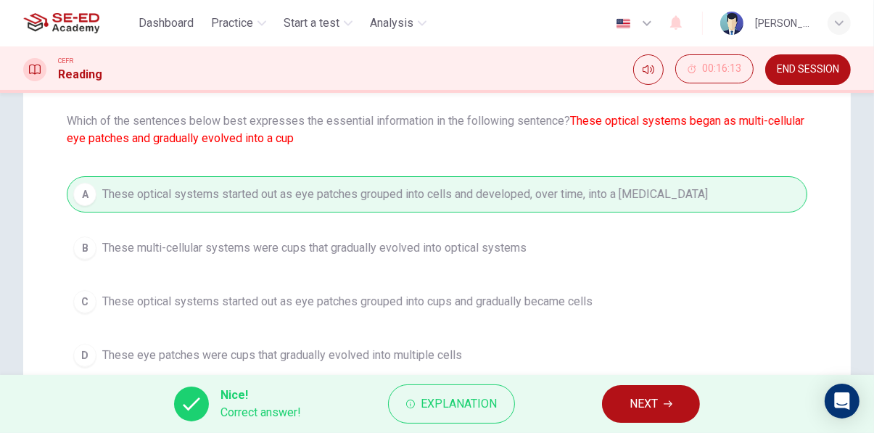
click at [656, 400] on span "NEXT" at bounding box center [643, 404] width 28 height 20
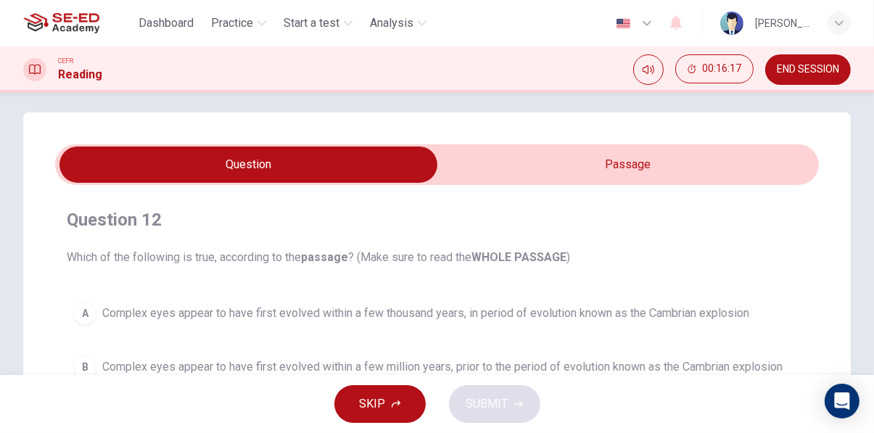
scroll to position [0, 0]
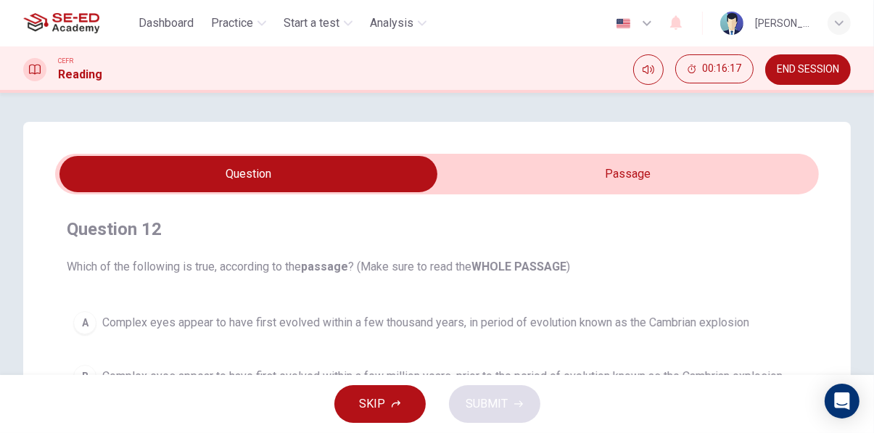
click at [715, 180] on input "checkbox" at bounding box center [249, 174] width 1146 height 36
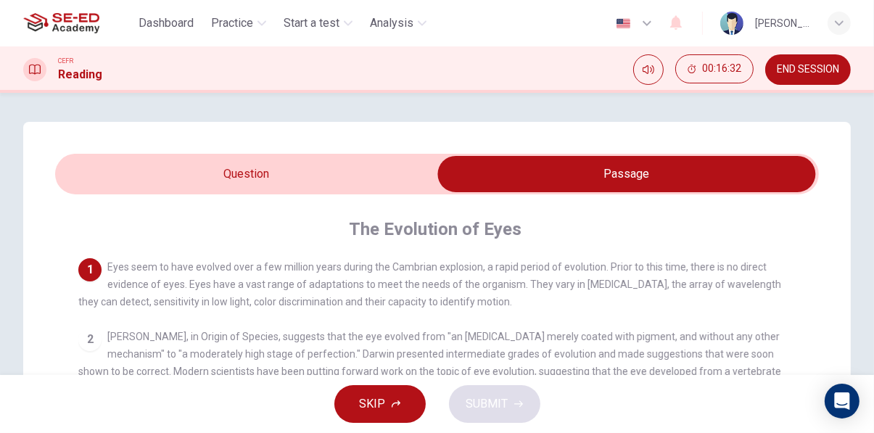
click at [375, 174] on input "checkbox" at bounding box center [627, 174] width 1146 height 36
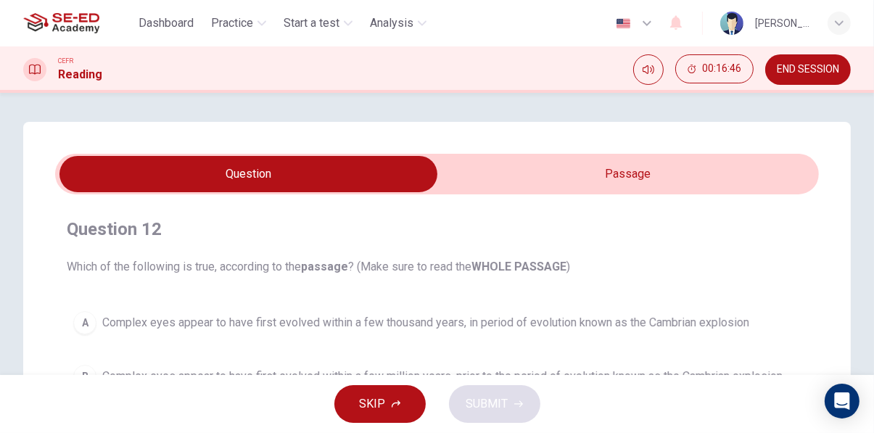
click at [763, 181] on input "checkbox" at bounding box center [249, 174] width 1146 height 36
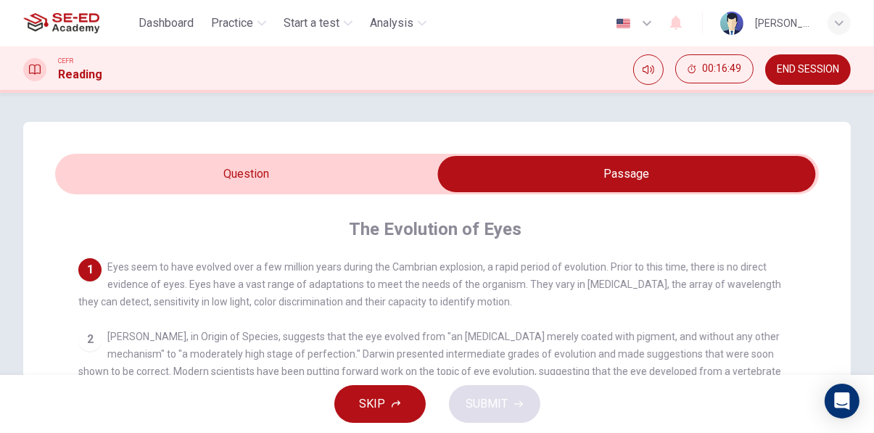
click at [400, 176] on input "checkbox" at bounding box center [627, 174] width 1146 height 36
checkbox input "false"
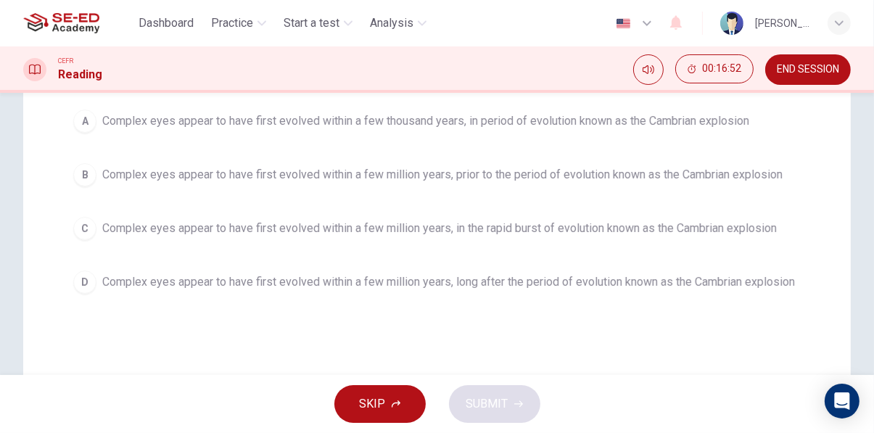
scroll to position [204, 0]
click at [638, 280] on span "Complex eyes appear to have first evolved within a few million years, long afte…" at bounding box center [448, 279] width 693 height 17
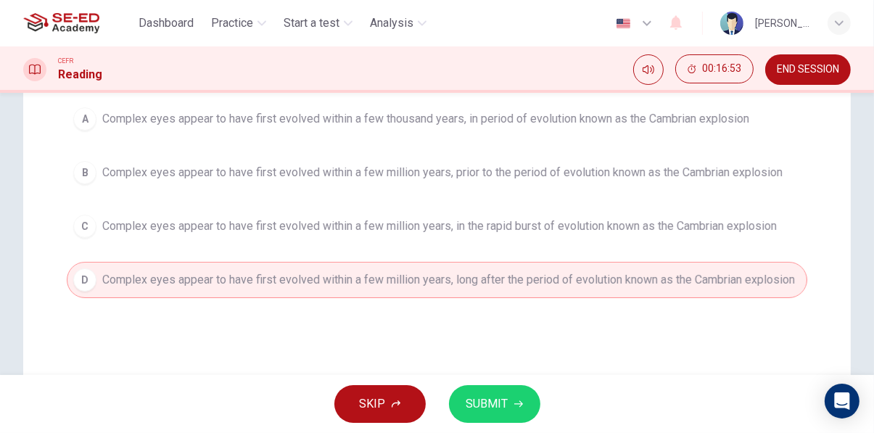
click at [516, 401] on icon "button" at bounding box center [518, 404] width 9 height 9
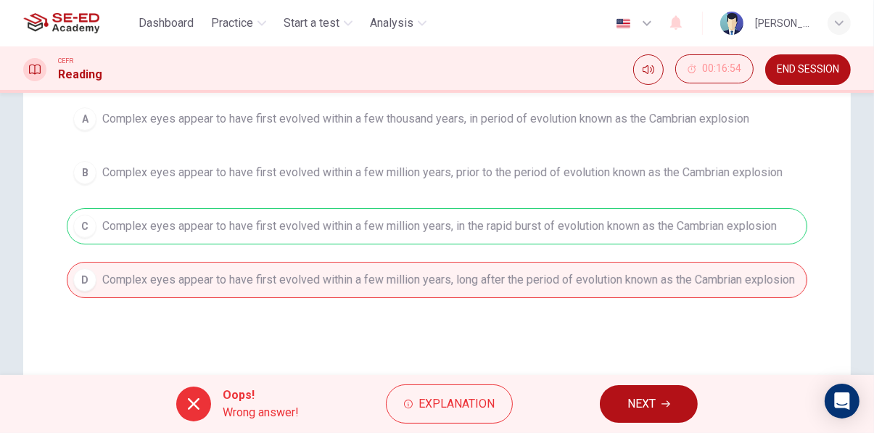
click at [681, 408] on button "NEXT" at bounding box center [649, 404] width 98 height 38
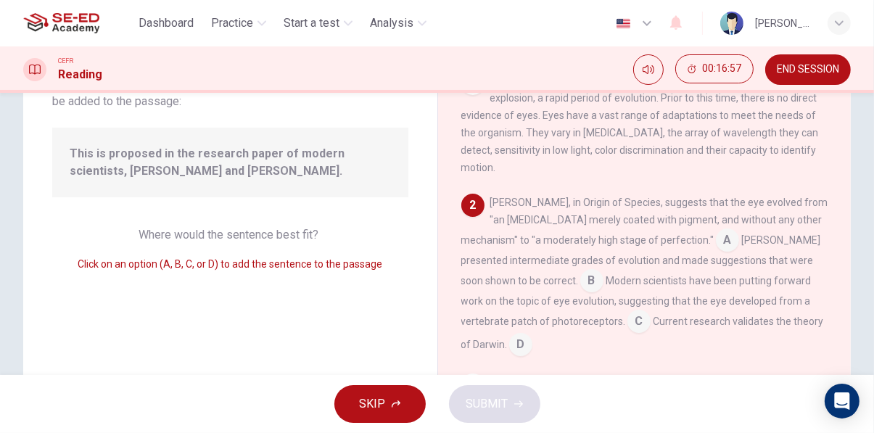
scroll to position [113, 0]
click at [627, 313] on input at bounding box center [638, 323] width 23 height 23
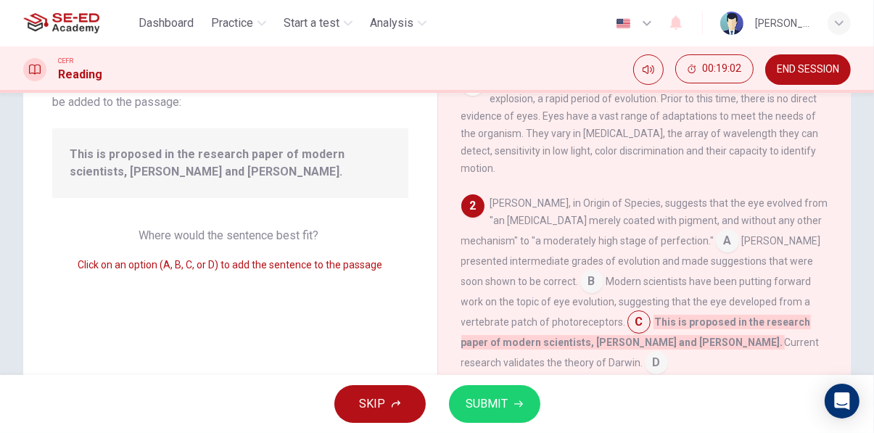
click at [534, 395] on button "SUBMIT" at bounding box center [494, 404] width 91 height 38
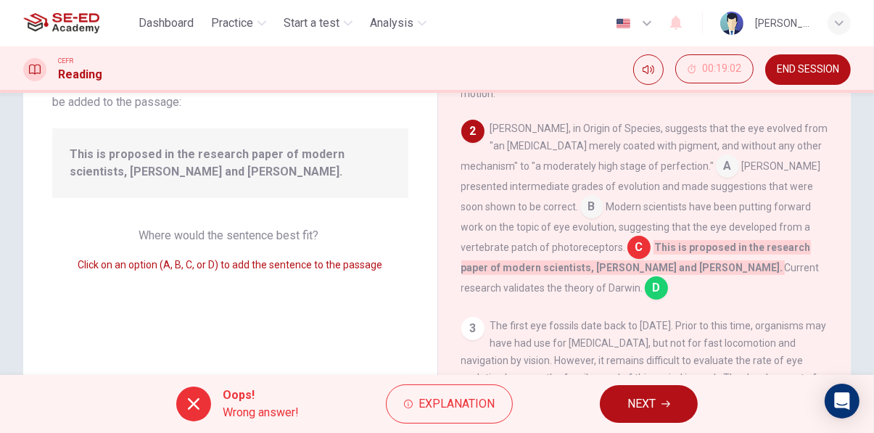
scroll to position [75, 0]
click at [653, 403] on span "NEXT" at bounding box center [641, 404] width 28 height 20
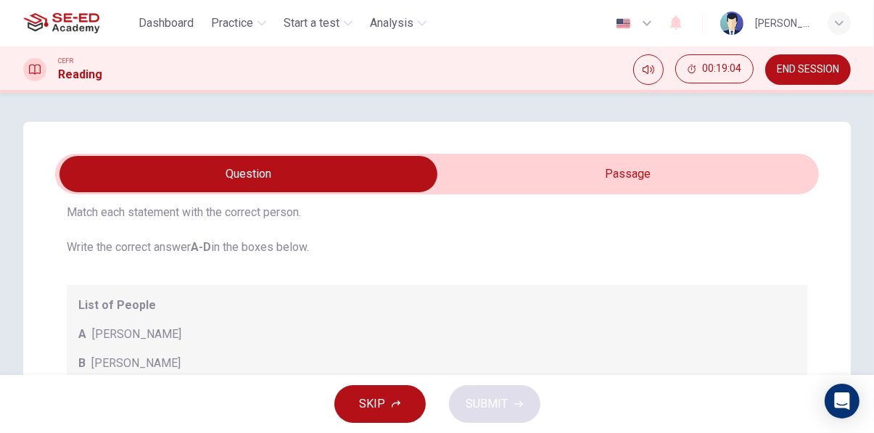
scroll to position [0, 0]
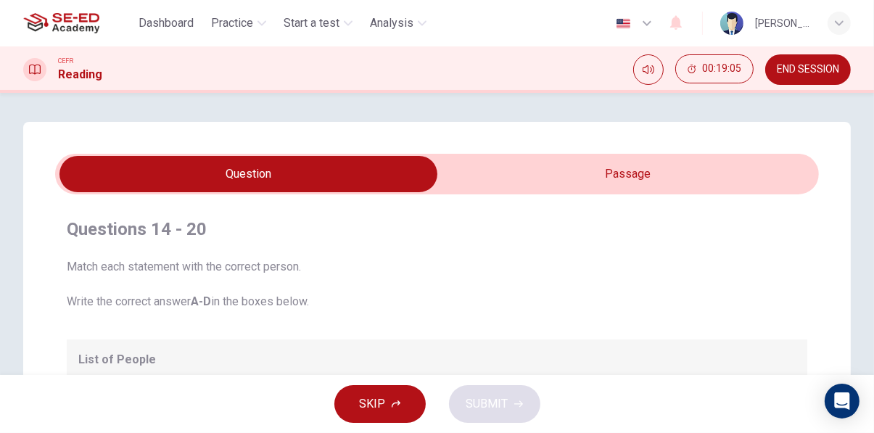
click at [810, 70] on span "END SESSION" at bounding box center [808, 70] width 62 height 12
